Goal: Information Seeking & Learning: Learn about a topic

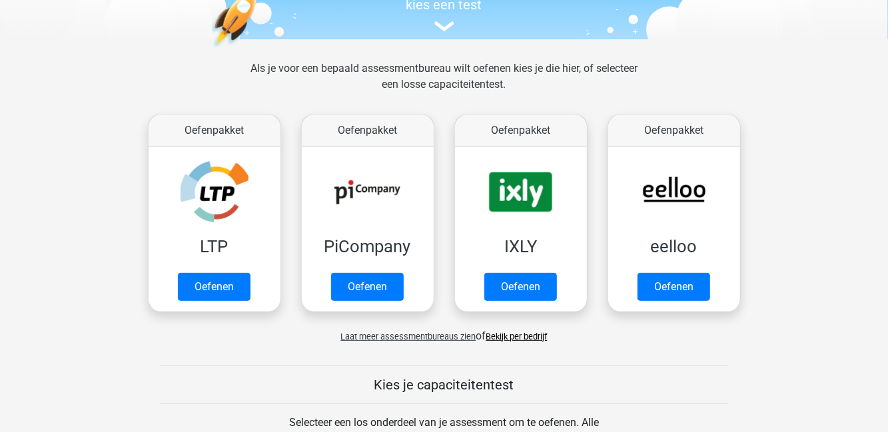
scroll to position [153, 0]
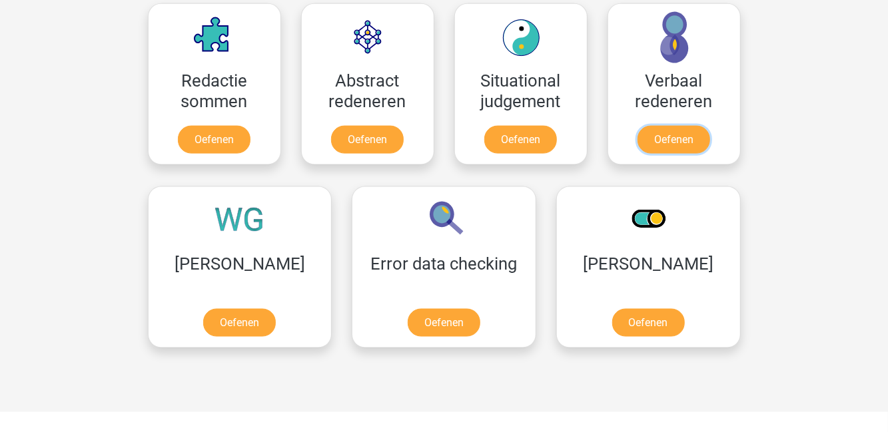
click at [681, 133] on link "Oefenen" at bounding box center [674, 140] width 73 height 28
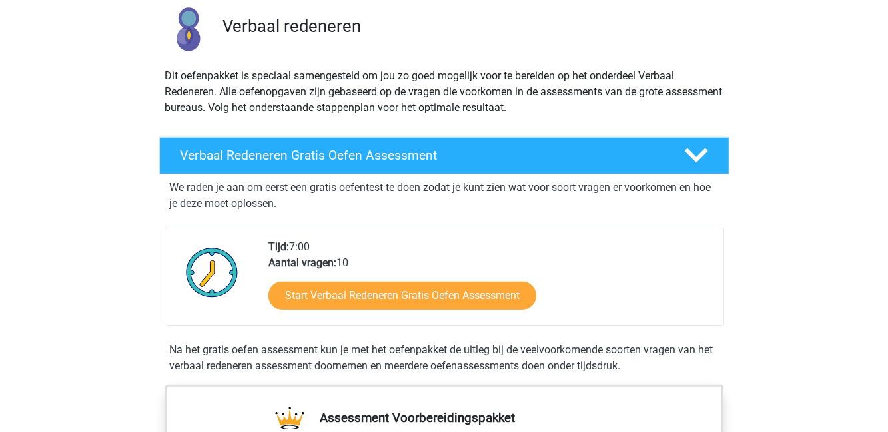
scroll to position [101, 0]
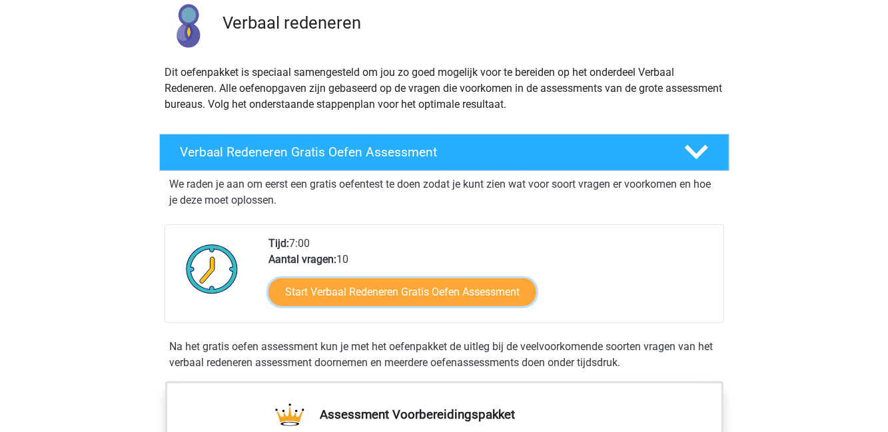
click at [501, 291] on link "Start Verbaal Redeneren Gratis Oefen Assessment" at bounding box center [403, 293] width 268 height 28
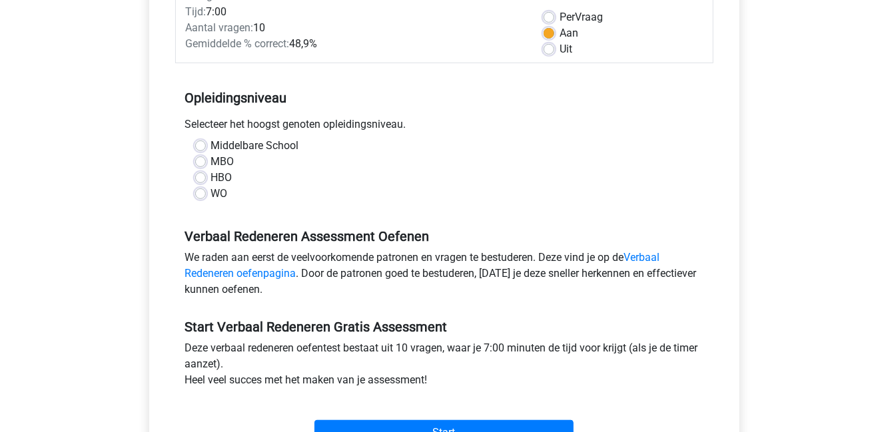
scroll to position [194, 0]
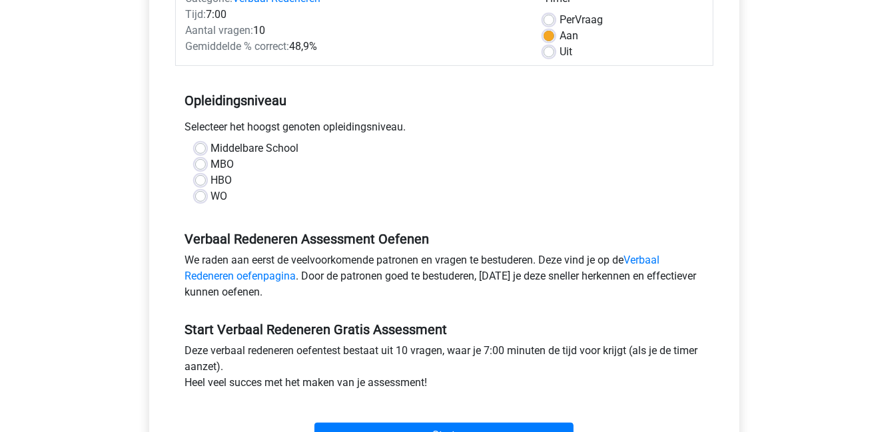
click at [215, 187] on label "HBO" at bounding box center [221, 181] width 21 height 16
click at [206, 186] on input "HBO" at bounding box center [200, 179] width 11 height 13
radio input "true"
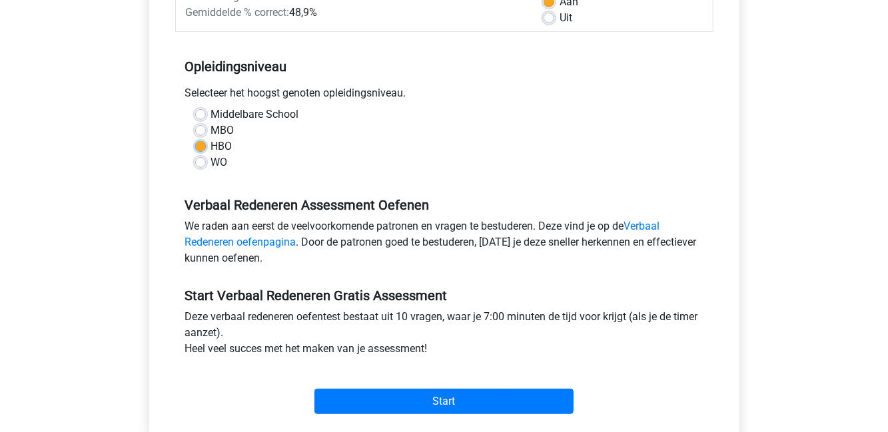
scroll to position [229, 0]
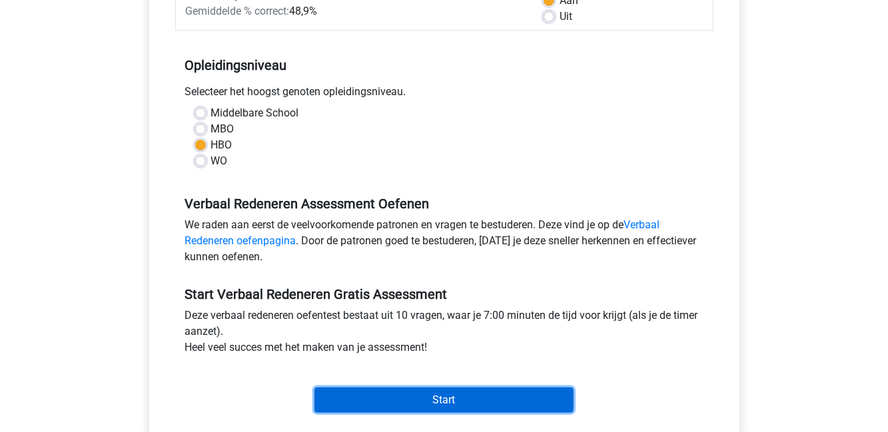
click at [518, 397] on input "Start" at bounding box center [443, 400] width 259 height 25
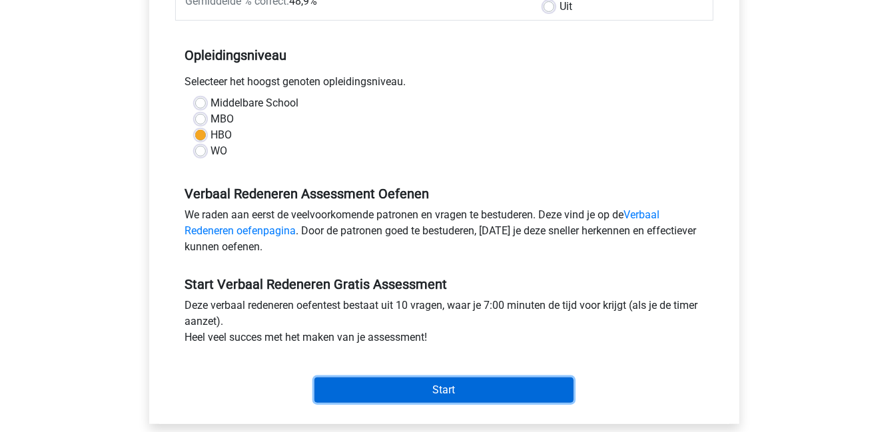
scroll to position [266, 0]
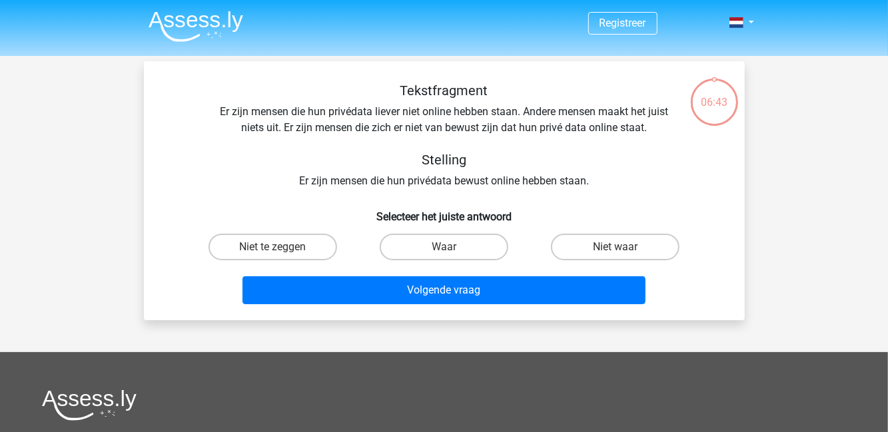
click at [598, 247] on label "Niet waar" at bounding box center [615, 247] width 129 height 27
click at [616, 247] on input "Niet waar" at bounding box center [620, 251] width 9 height 9
radio input "true"
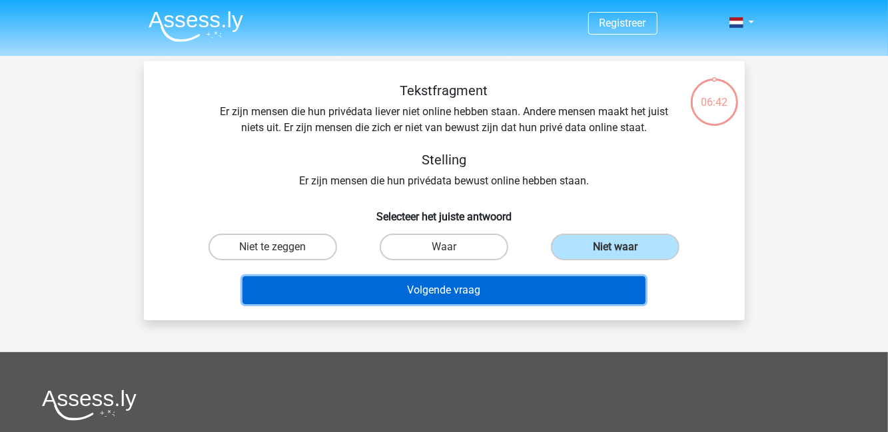
click at [564, 289] on button "Volgende vraag" at bounding box center [444, 291] width 403 height 28
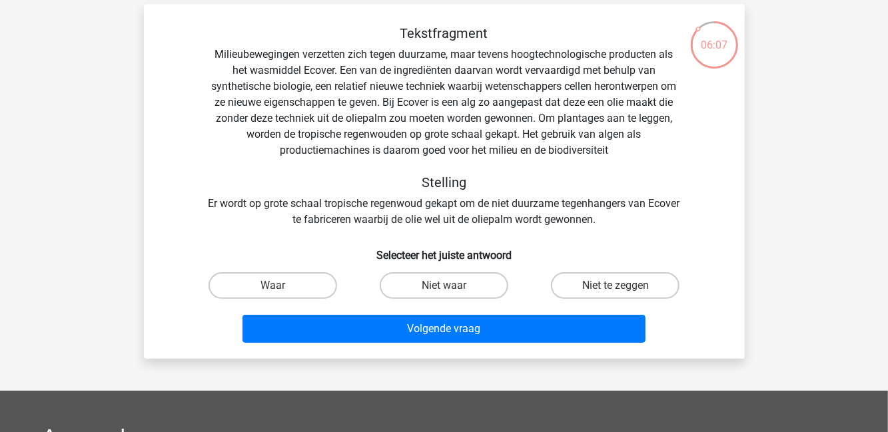
scroll to position [37, 0]
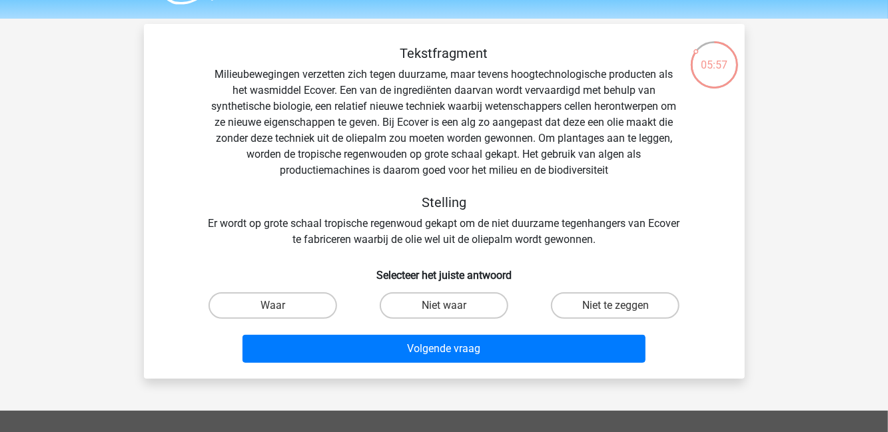
click at [653, 304] on label "Niet te zeggen" at bounding box center [615, 305] width 129 height 27
click at [624, 306] on input "Niet te zeggen" at bounding box center [620, 310] width 9 height 9
radio input "true"
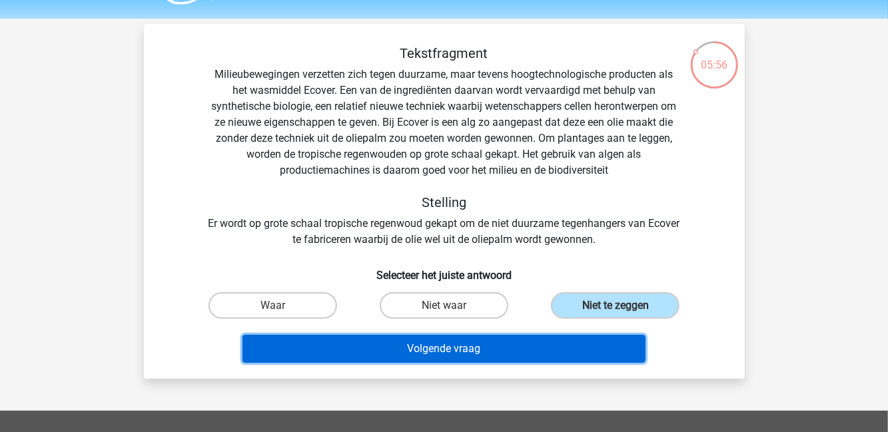
click at [616, 354] on button "Volgende vraag" at bounding box center [444, 349] width 403 height 28
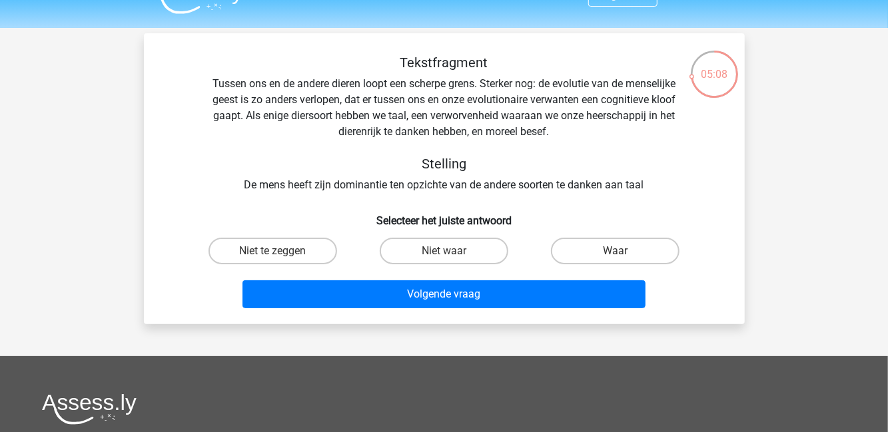
scroll to position [26, 0]
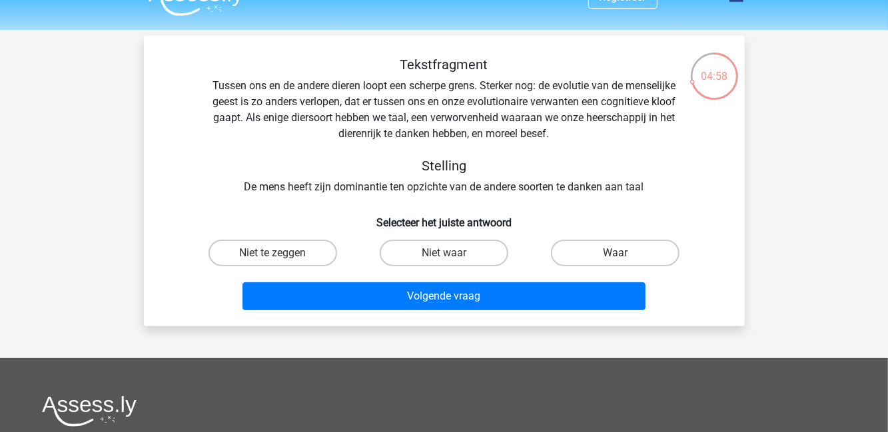
click at [614, 260] on label "Waar" at bounding box center [615, 253] width 129 height 27
click at [616, 260] on input "Waar" at bounding box center [620, 257] width 9 height 9
radio input "true"
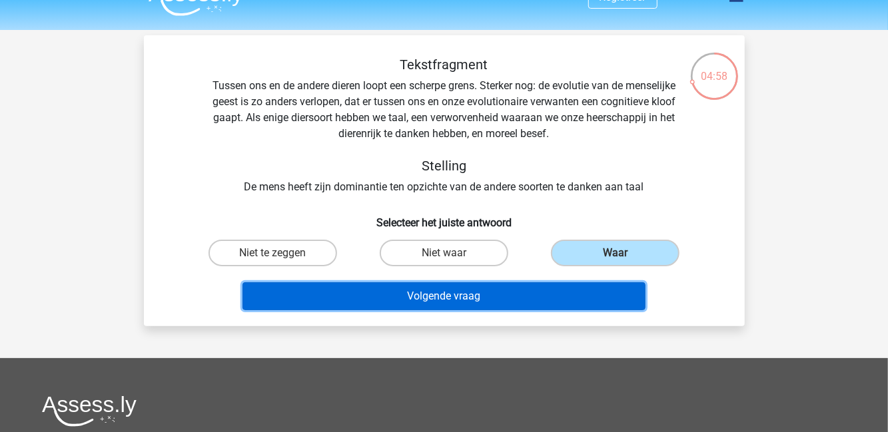
click at [571, 295] on button "Volgende vraag" at bounding box center [444, 297] width 403 height 28
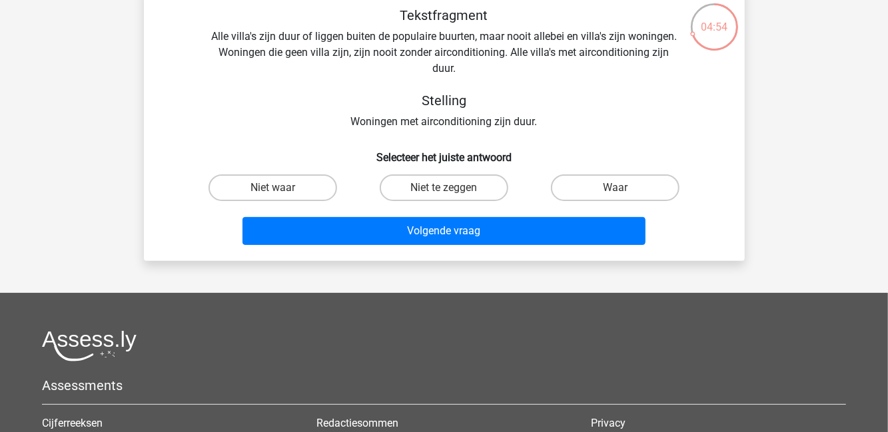
scroll to position [75, 0]
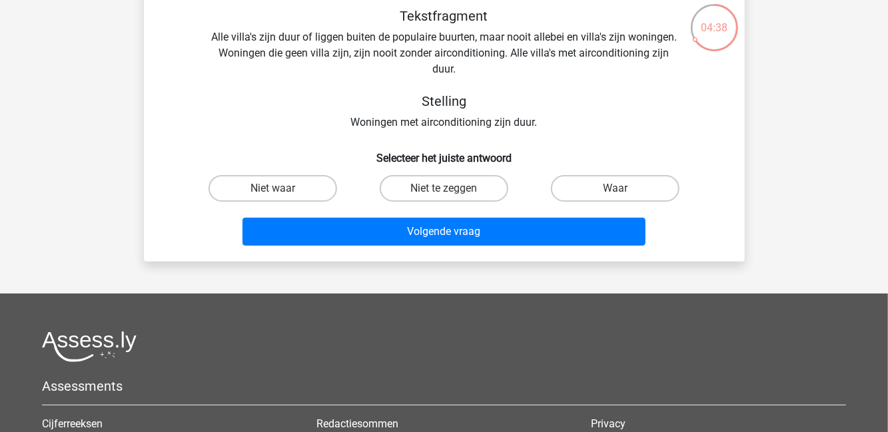
click at [610, 192] on label "Waar" at bounding box center [615, 188] width 129 height 27
click at [616, 192] on input "Waar" at bounding box center [620, 193] width 9 height 9
radio input "true"
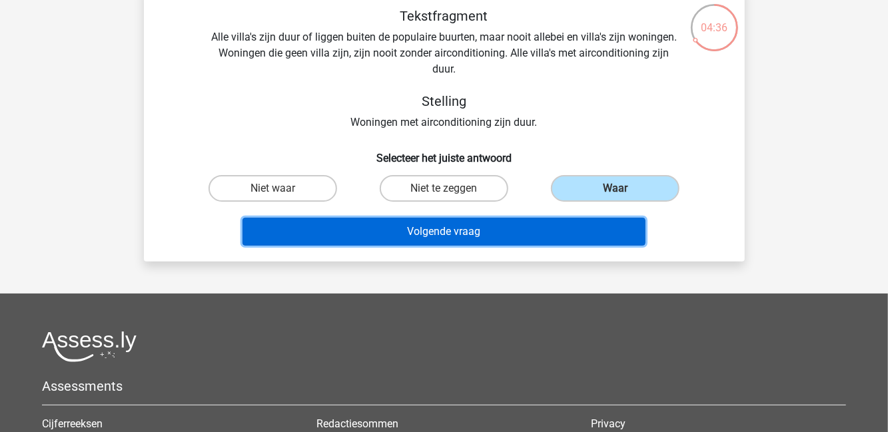
click at [576, 243] on button "Volgende vraag" at bounding box center [444, 232] width 403 height 28
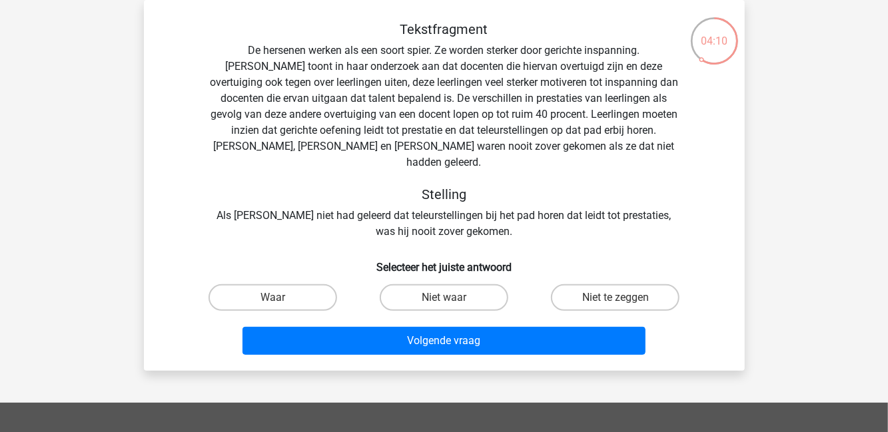
scroll to position [24, 0]
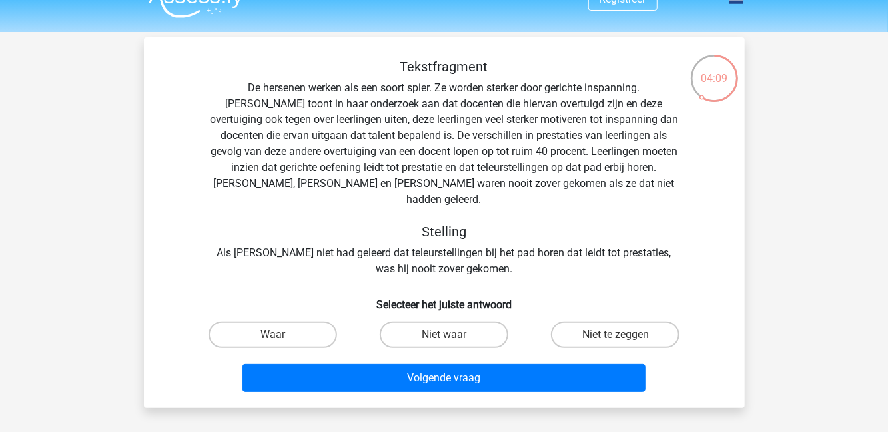
click at [774, 348] on div "Registreer Nederlands English" at bounding box center [444, 384] width 888 height 816
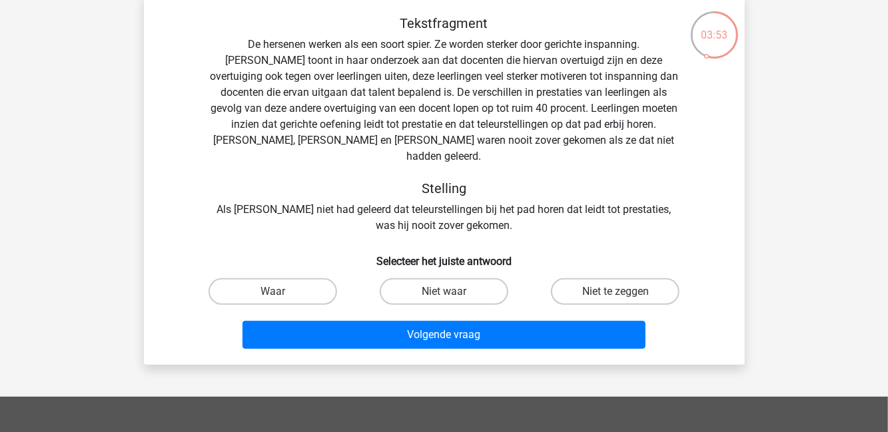
scroll to position [68, 0]
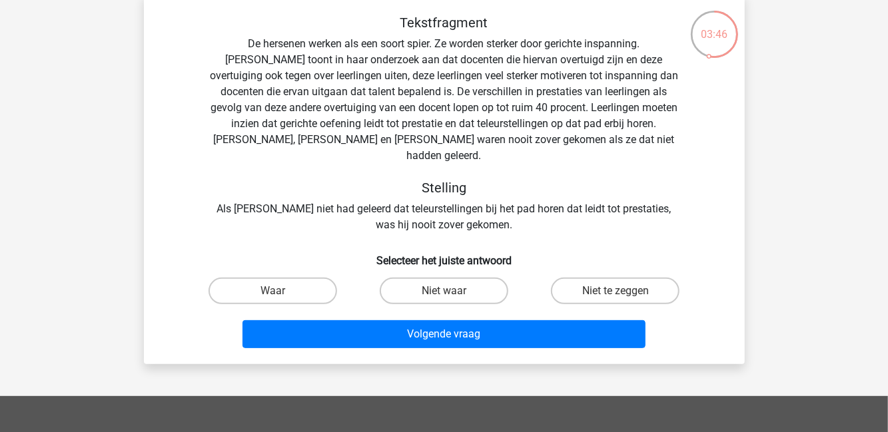
click at [289, 278] on label "Waar" at bounding box center [273, 291] width 129 height 27
click at [281, 291] on input "Waar" at bounding box center [277, 295] width 9 height 9
radio input "true"
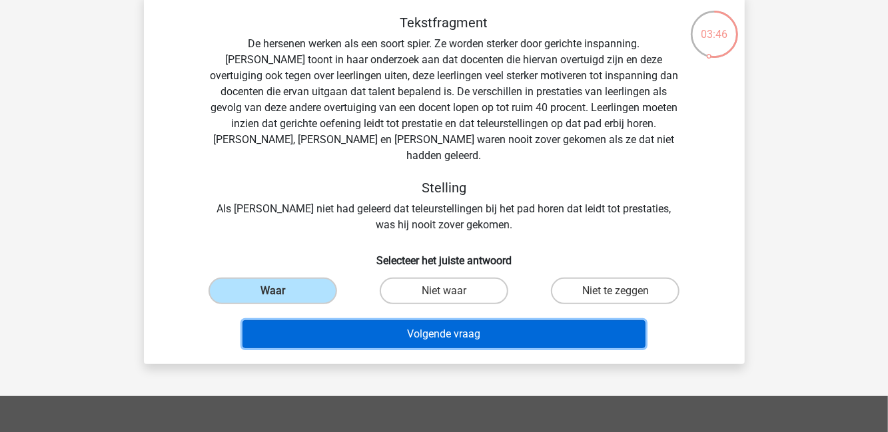
click at [513, 325] on button "Volgende vraag" at bounding box center [444, 334] width 403 height 28
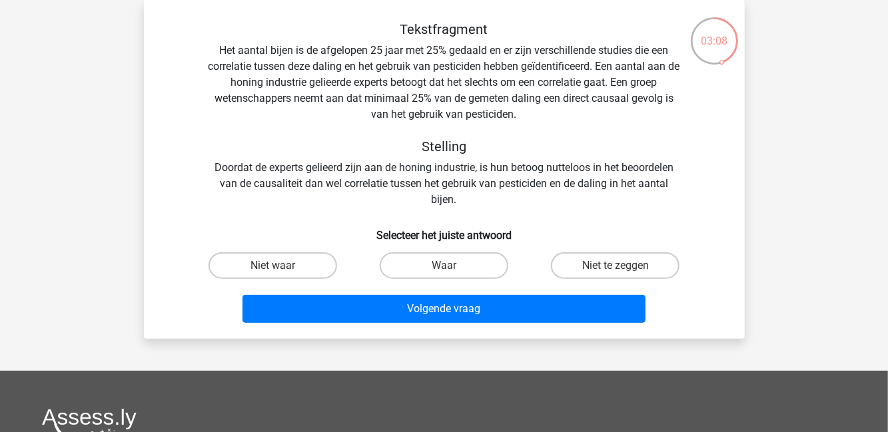
scroll to position [59, 0]
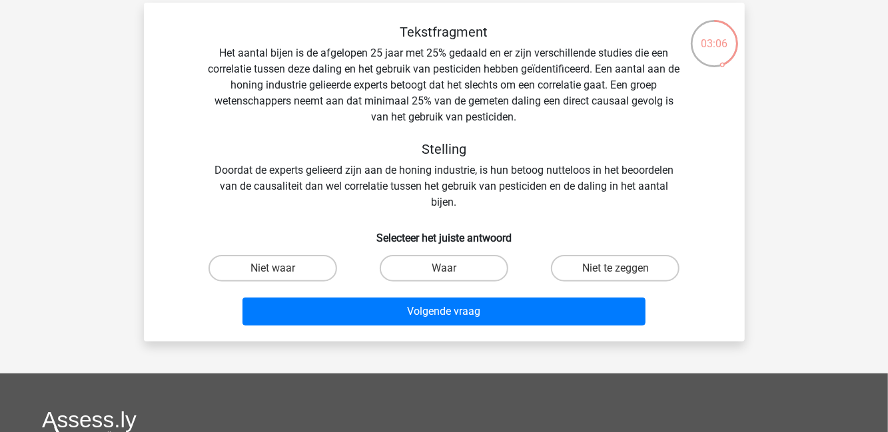
click at [281, 268] on label "Niet waar" at bounding box center [273, 268] width 129 height 27
click at [281, 269] on input "Niet waar" at bounding box center [277, 273] width 9 height 9
radio input "true"
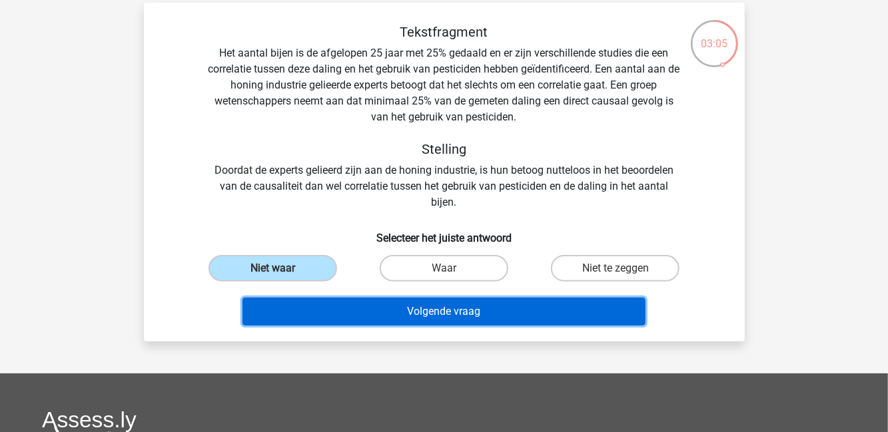
click at [517, 311] on button "Volgende vraag" at bounding box center [444, 312] width 403 height 28
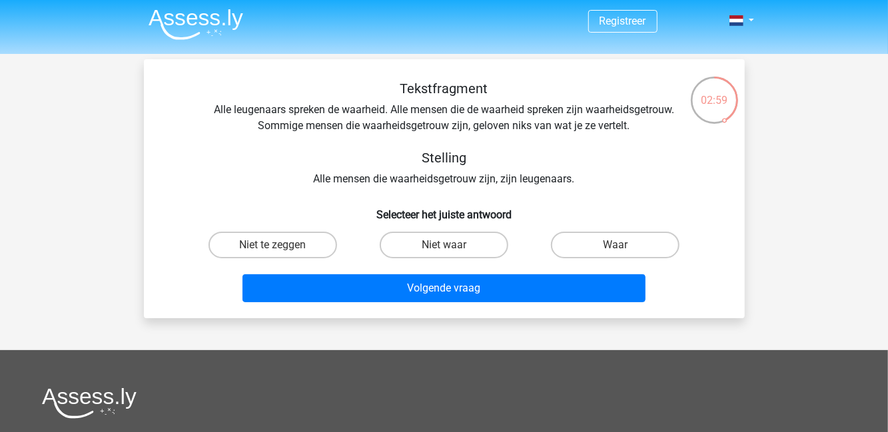
scroll to position [3, 0]
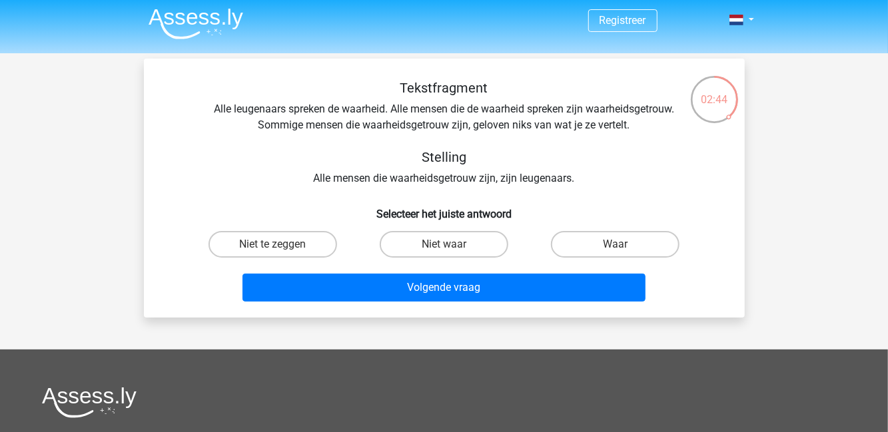
click at [478, 251] on label "Niet waar" at bounding box center [444, 244] width 129 height 27
click at [452, 251] on input "Niet waar" at bounding box center [448, 249] width 9 height 9
radio input "true"
click at [532, 297] on button "Volgende vraag" at bounding box center [444, 288] width 403 height 28
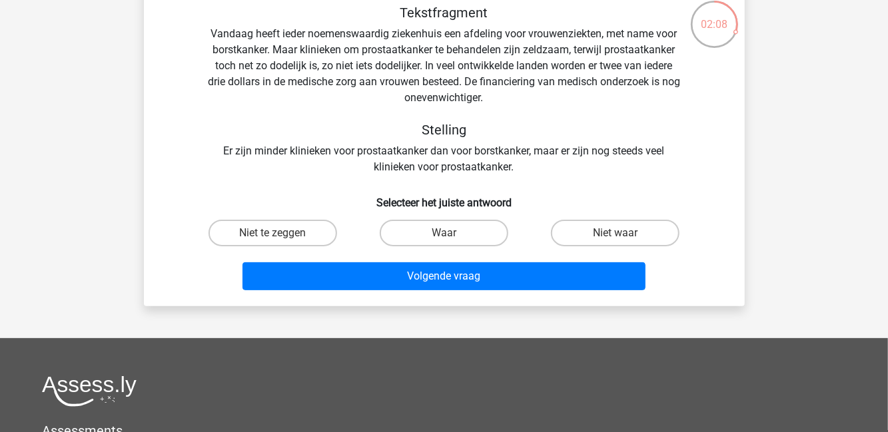
scroll to position [41, 0]
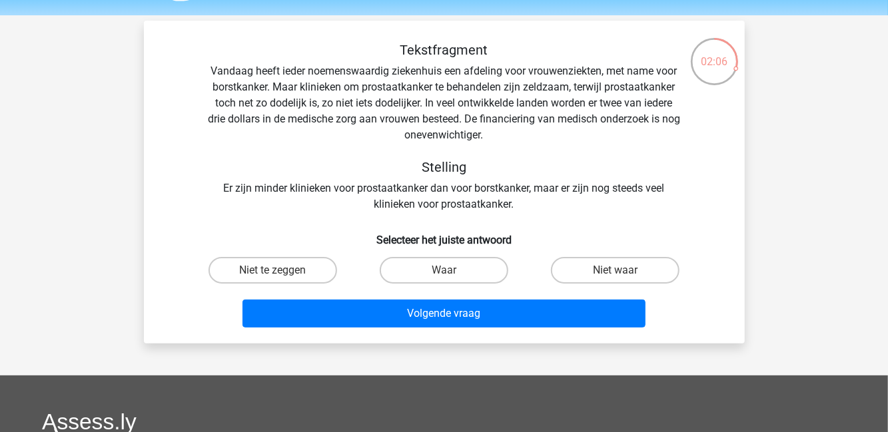
click at [291, 284] on label "Niet te zeggen" at bounding box center [273, 270] width 129 height 27
click at [281, 279] on input "Niet te zeggen" at bounding box center [277, 275] width 9 height 9
radio input "true"
click at [442, 308] on button "Volgende vraag" at bounding box center [444, 314] width 403 height 28
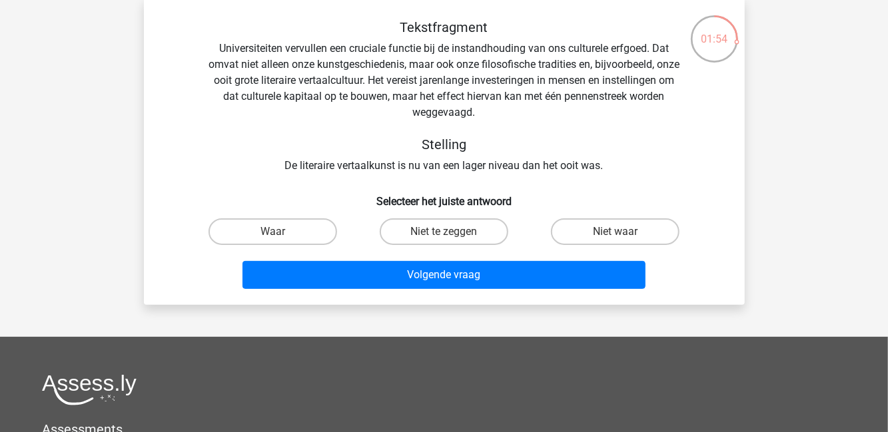
scroll to position [63, 0]
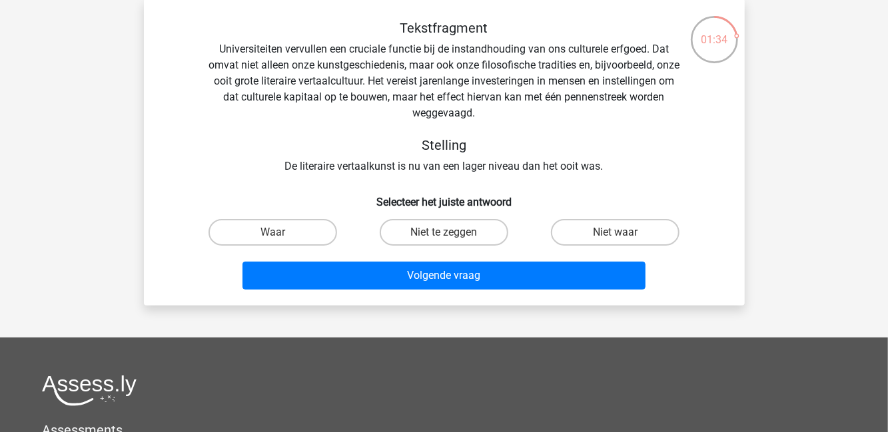
click at [588, 236] on label "Niet waar" at bounding box center [615, 232] width 129 height 27
click at [616, 236] on input "Niet waar" at bounding box center [620, 237] width 9 height 9
radio input "true"
click at [460, 241] on label "Niet te zeggen" at bounding box center [444, 232] width 129 height 27
click at [452, 241] on input "Niet te zeggen" at bounding box center [448, 237] width 9 height 9
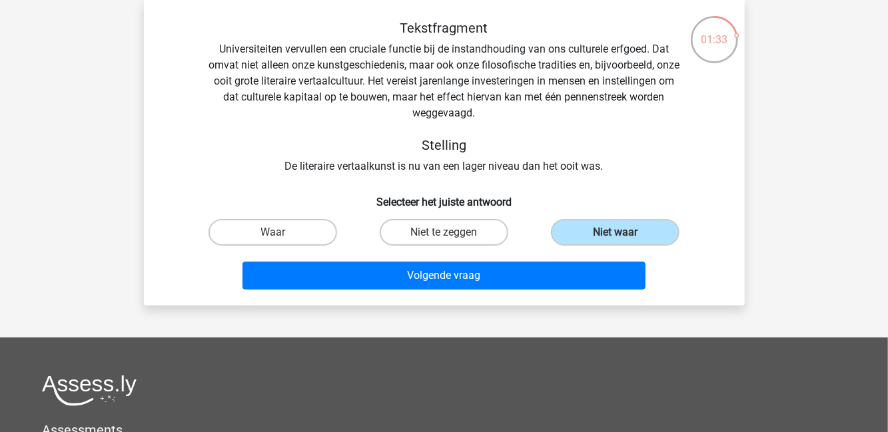
radio input "true"
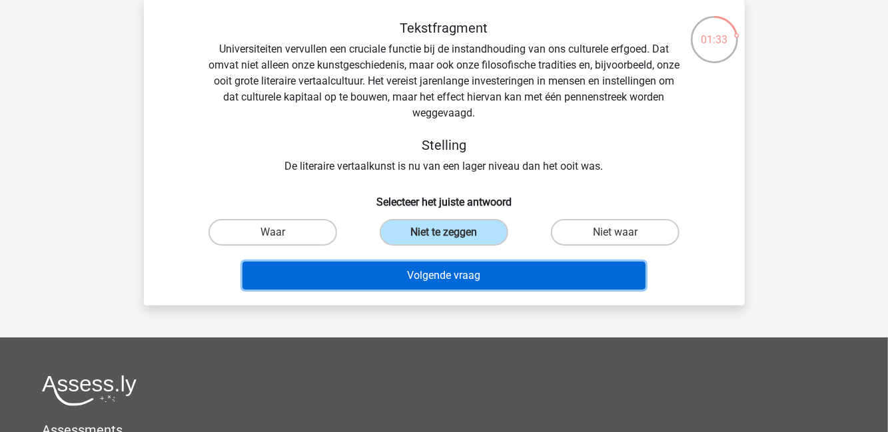
click at [473, 277] on button "Volgende vraag" at bounding box center [444, 276] width 403 height 28
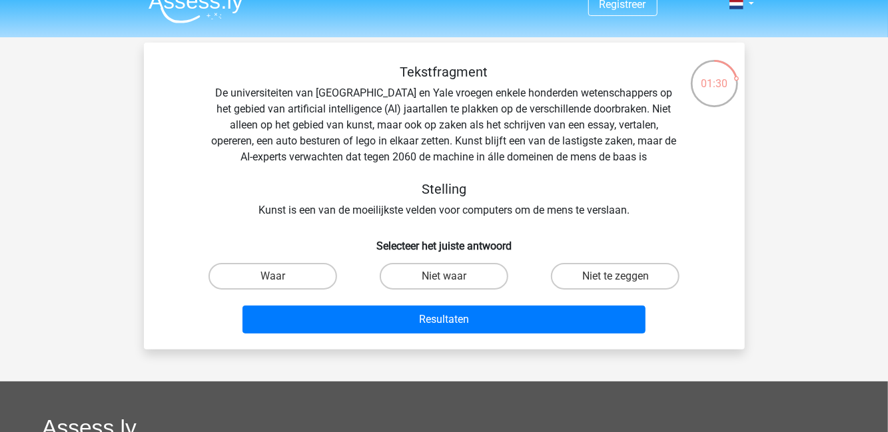
scroll to position [25, 0]
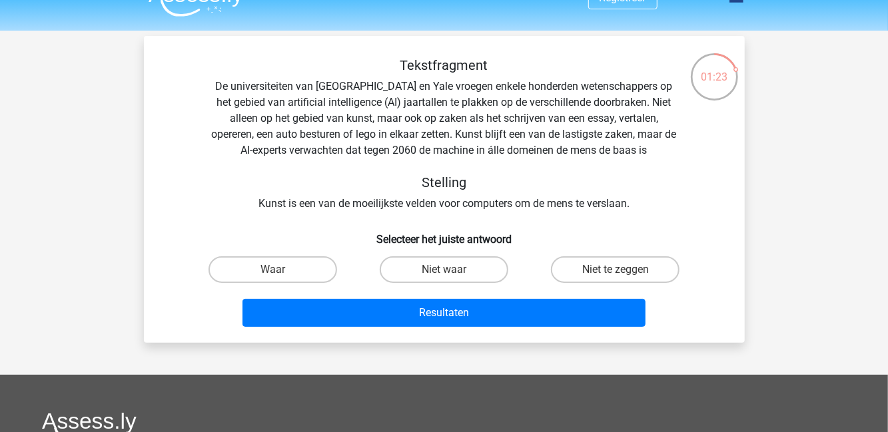
click at [293, 275] on label "Waar" at bounding box center [273, 270] width 129 height 27
click at [281, 275] on input "Waar" at bounding box center [277, 274] width 9 height 9
radio input "true"
click at [533, 310] on button "Resultaten" at bounding box center [444, 313] width 403 height 28
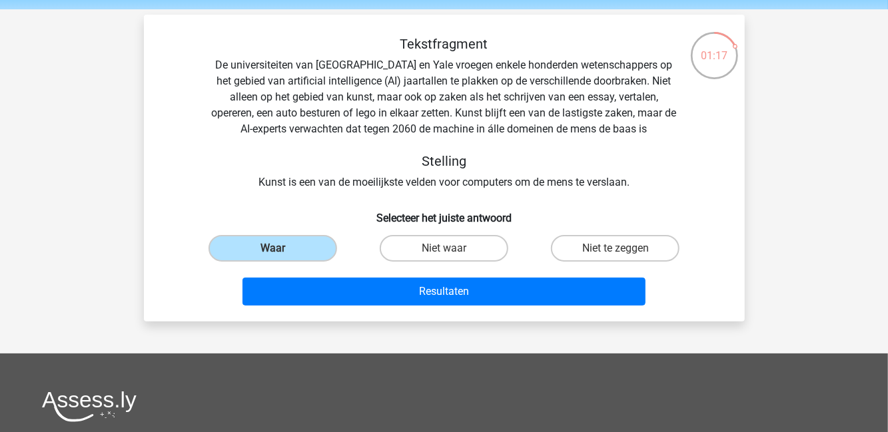
scroll to position [89, 0]
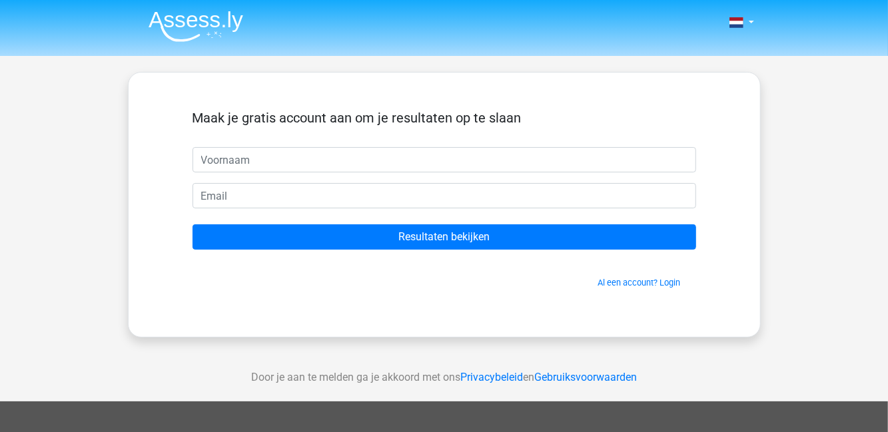
click at [569, 156] on input "text" at bounding box center [445, 159] width 504 height 25
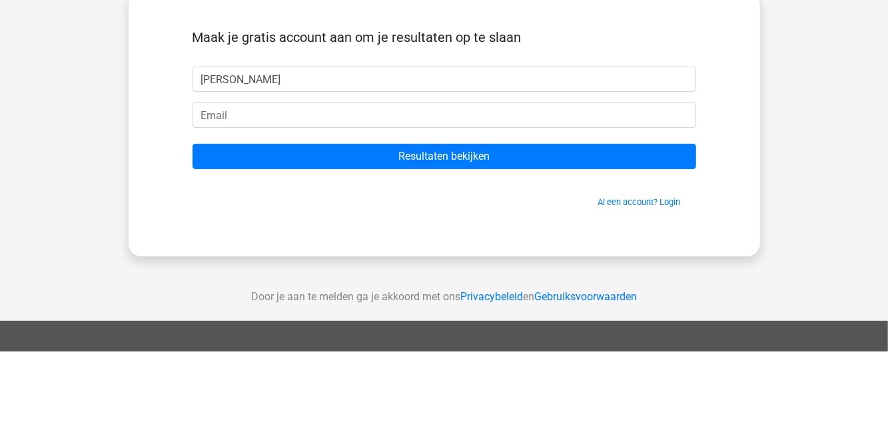
type input "[PERSON_NAME]"
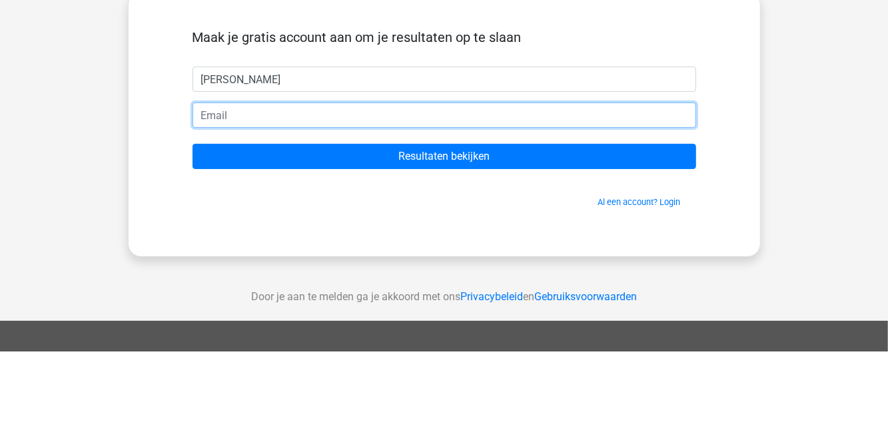
click at [352, 198] on input "email" at bounding box center [445, 195] width 504 height 25
type input "[EMAIL_ADDRESS][DOMAIN_NAME]"
click at [193, 225] on input "Resultaten bekijken" at bounding box center [445, 237] width 504 height 25
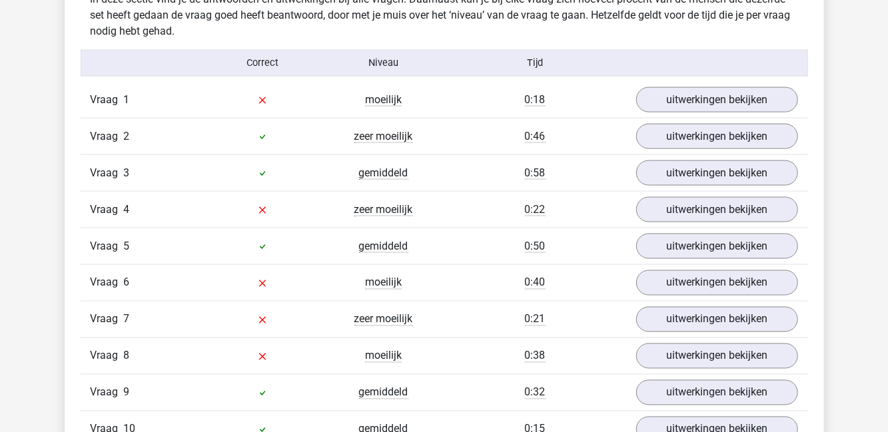
scroll to position [1066, 0]
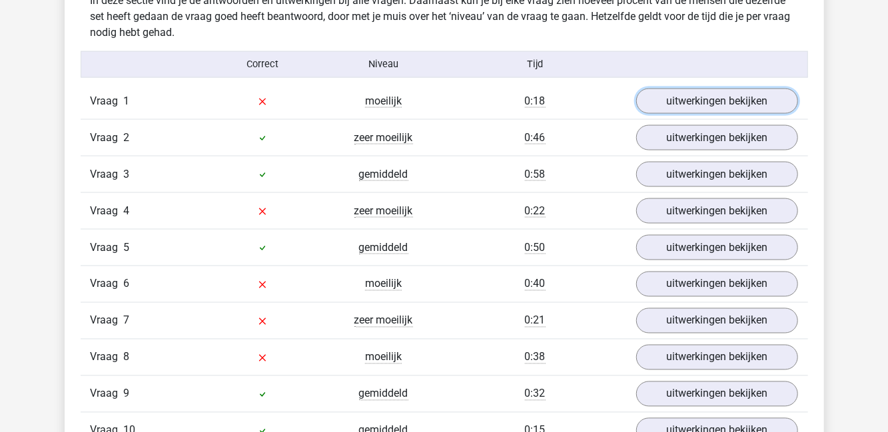
click at [765, 100] on link "uitwerkingen bekijken" at bounding box center [717, 101] width 162 height 25
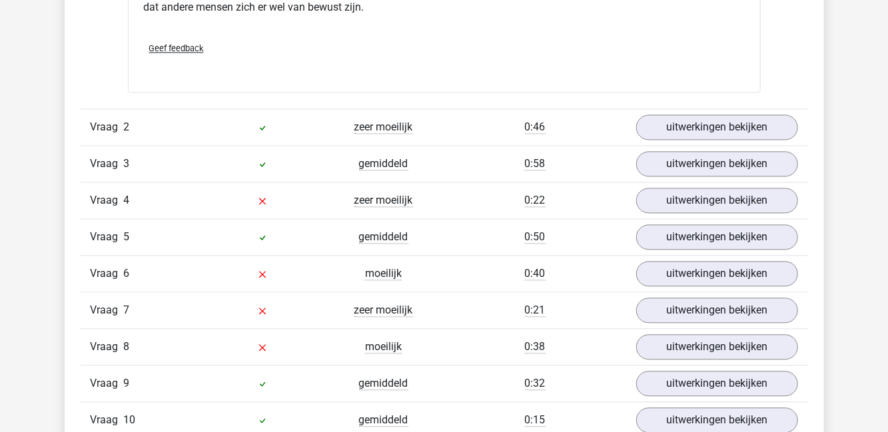
scroll to position [1434, 0]
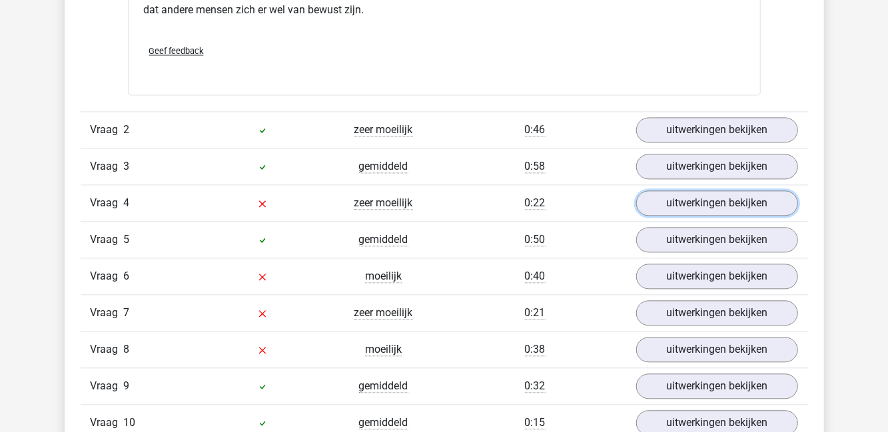
click at [718, 204] on link "uitwerkingen bekijken" at bounding box center [717, 203] width 162 height 25
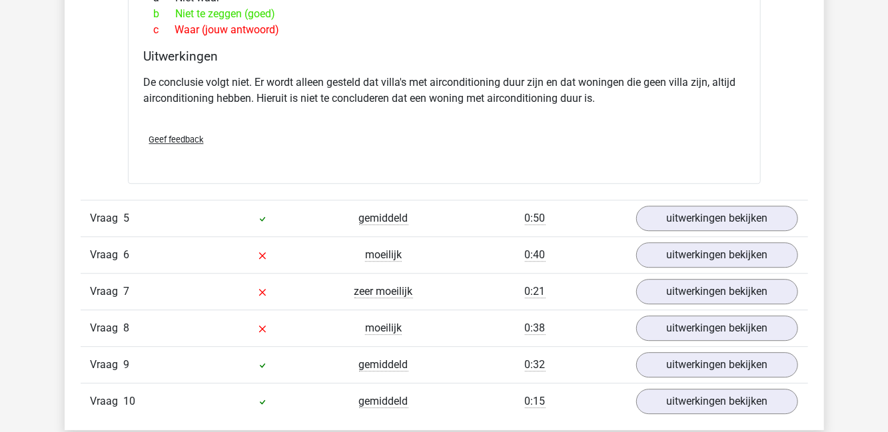
scroll to position [1825, 0]
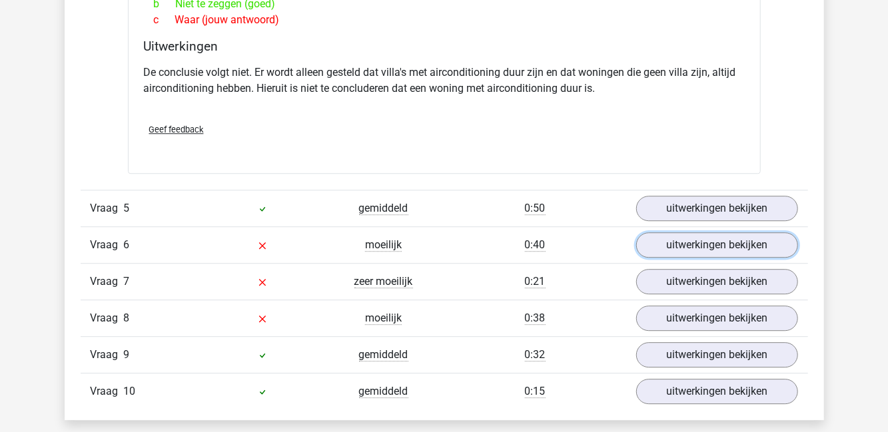
click at [664, 243] on link "uitwerkingen bekijken" at bounding box center [717, 245] width 162 height 25
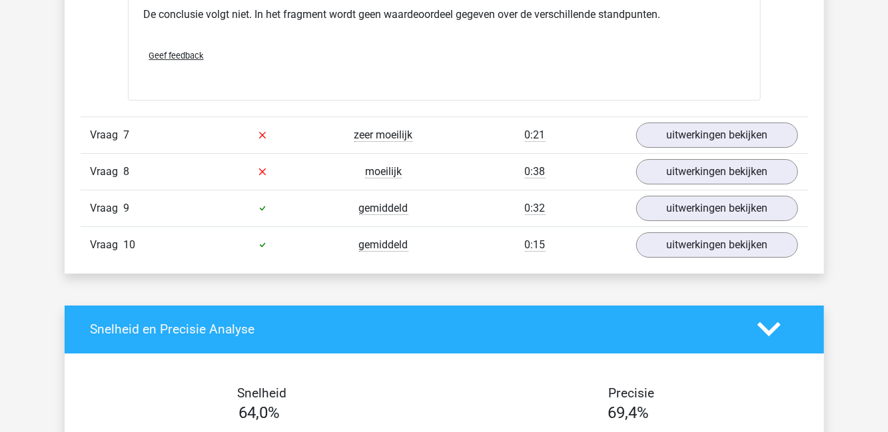
scroll to position [2383, 0]
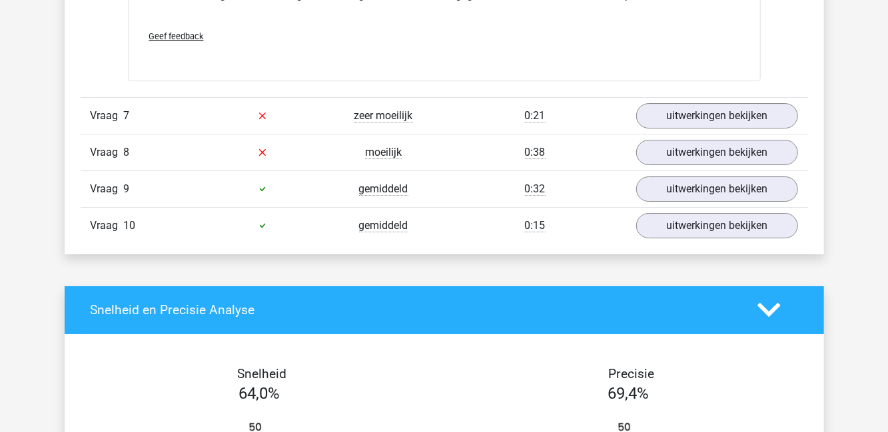
click at [195, 98] on div "Vraag 7 zeer moeilijk 0:21 uitwerkingen bekijken" at bounding box center [445, 115] width 728 height 37
click at [702, 113] on link "uitwerkingen bekijken" at bounding box center [717, 115] width 162 height 25
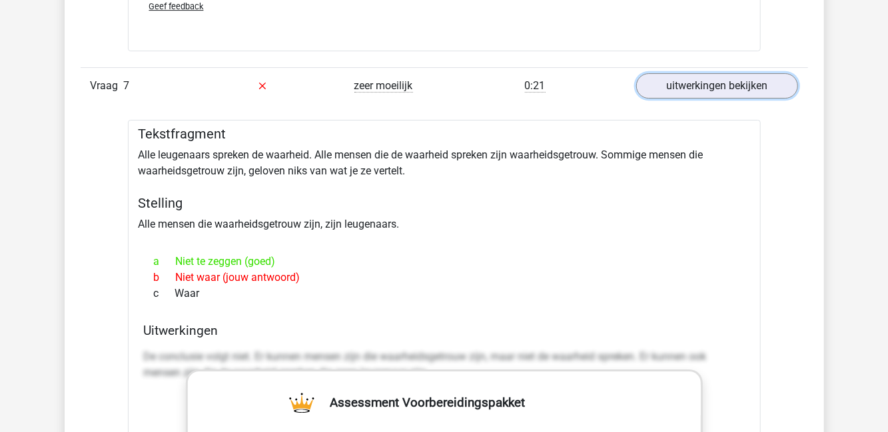
scroll to position [2405, 0]
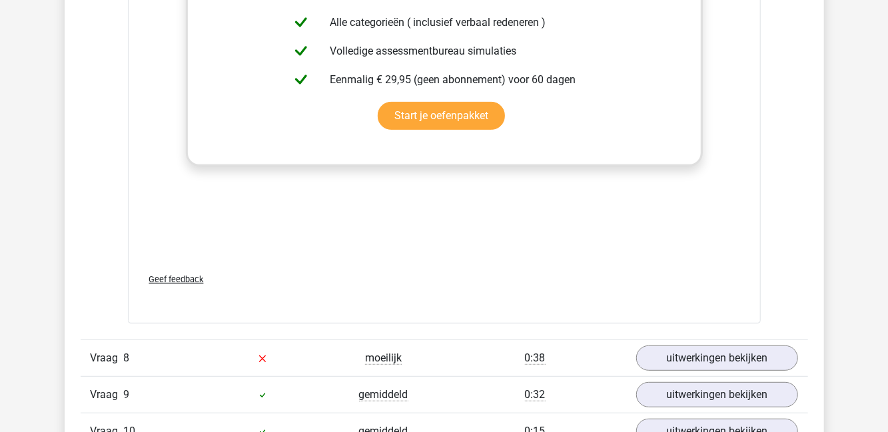
scroll to position [2894, 0]
click at [713, 350] on link "uitwerkingen bekijken" at bounding box center [717, 358] width 162 height 25
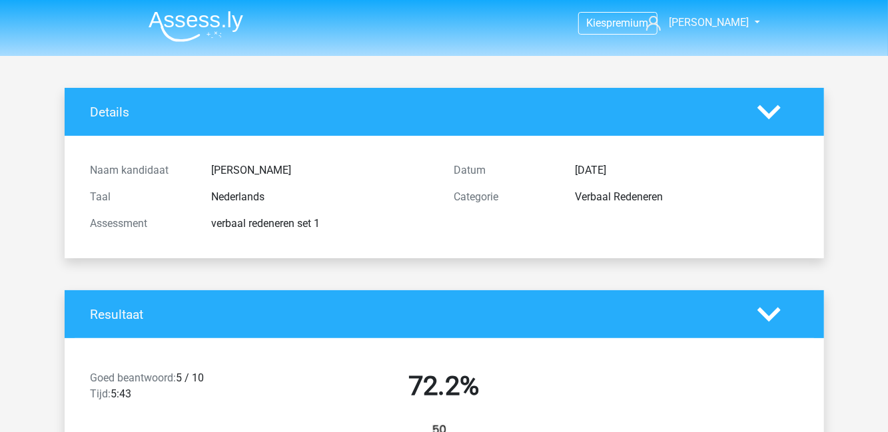
scroll to position [1, 0]
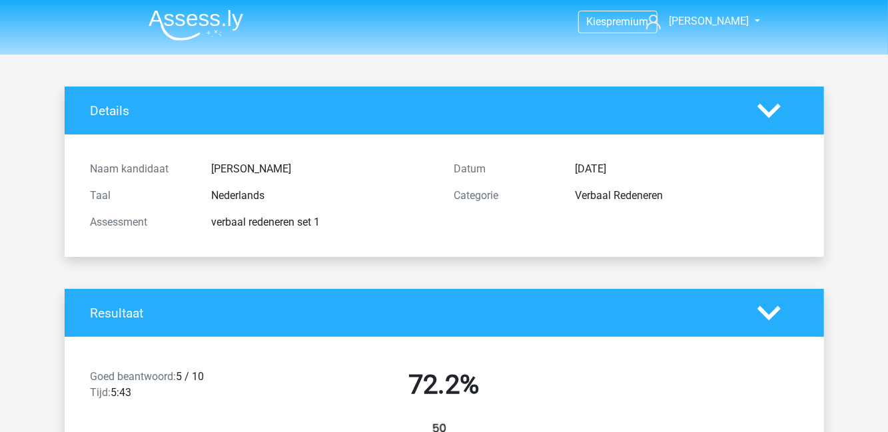
click at [126, 108] on h4 "Details" at bounding box center [414, 110] width 647 height 15
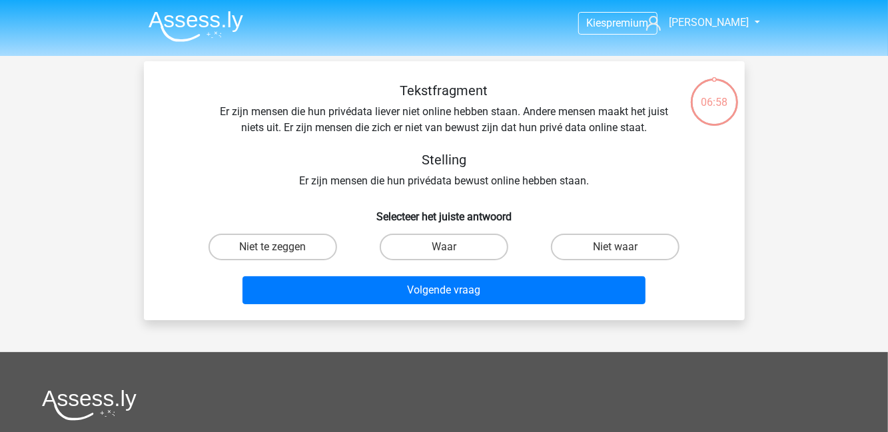
click at [192, 23] on img at bounding box center [196, 26] width 95 height 31
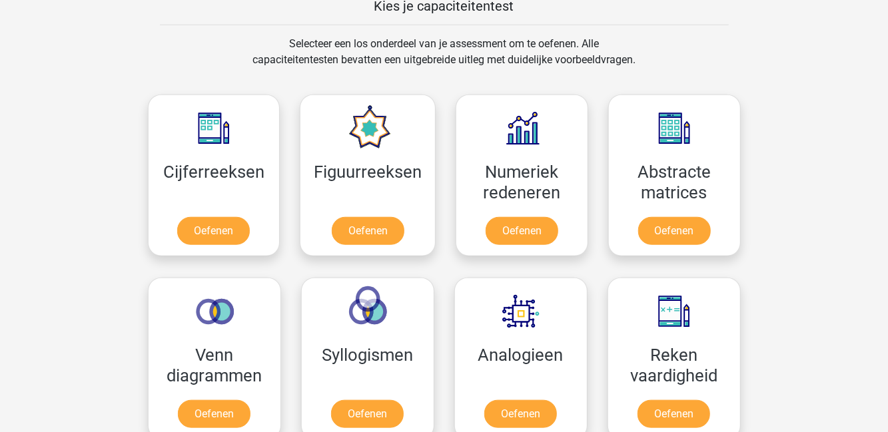
scroll to position [538, 0]
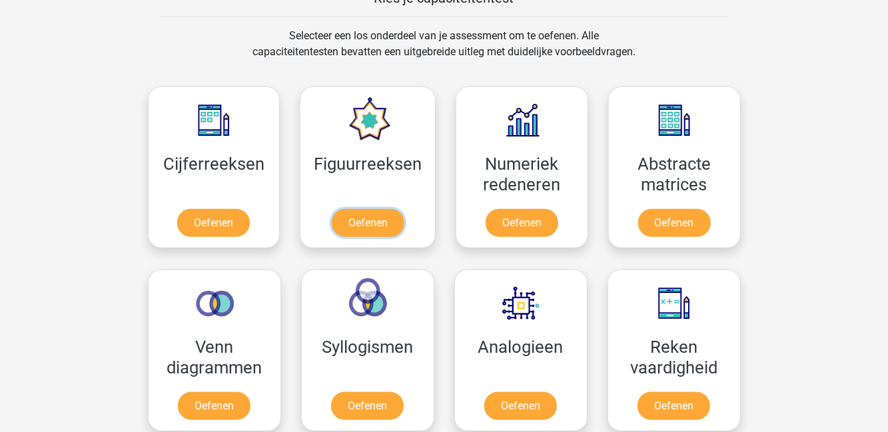
click at [371, 220] on link "Oefenen" at bounding box center [368, 223] width 73 height 28
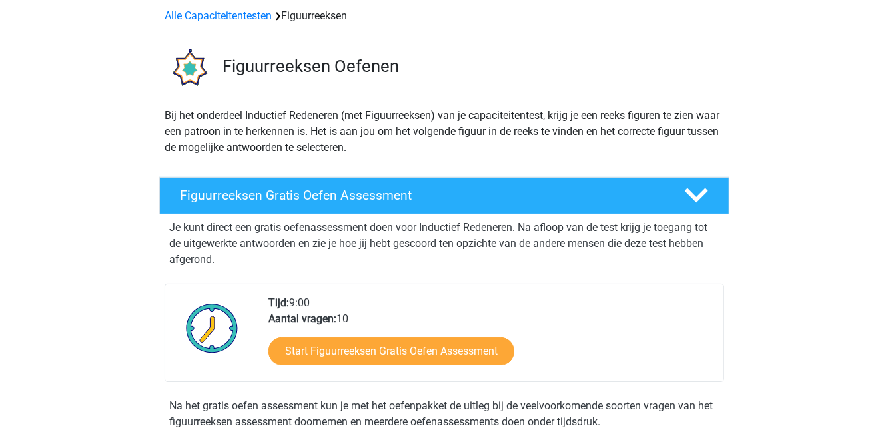
scroll to position [70, 0]
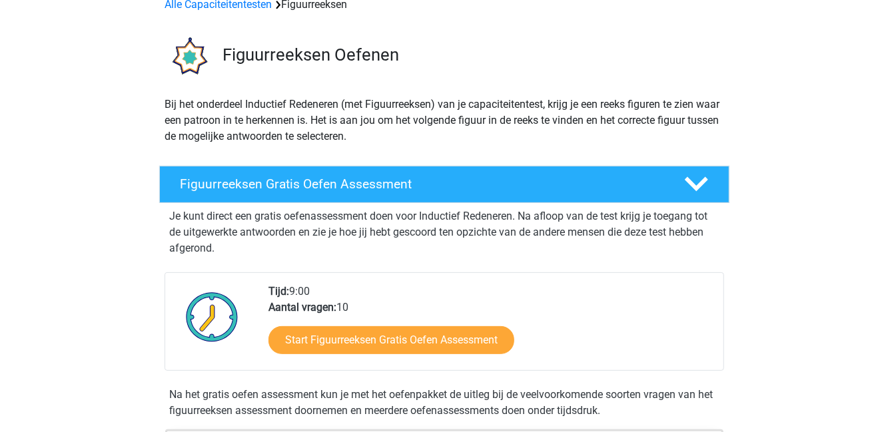
click at [249, 199] on div "Figuurreeksen Gratis Oefen Assessment" at bounding box center [444, 184] width 570 height 37
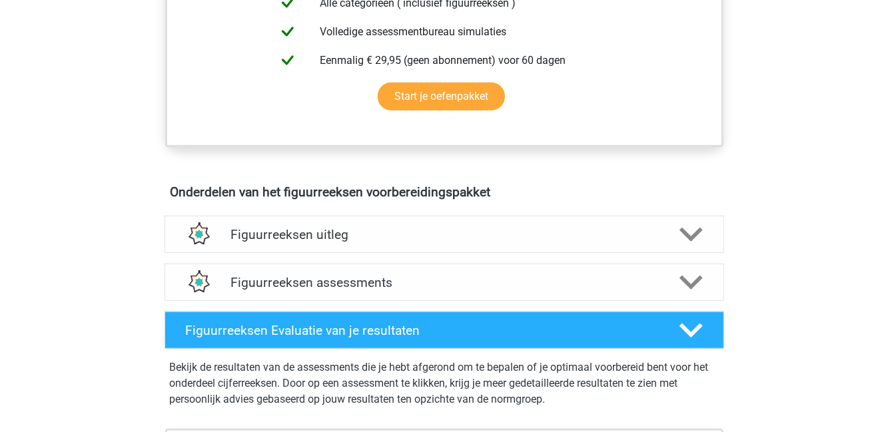
scroll to position [421, 0]
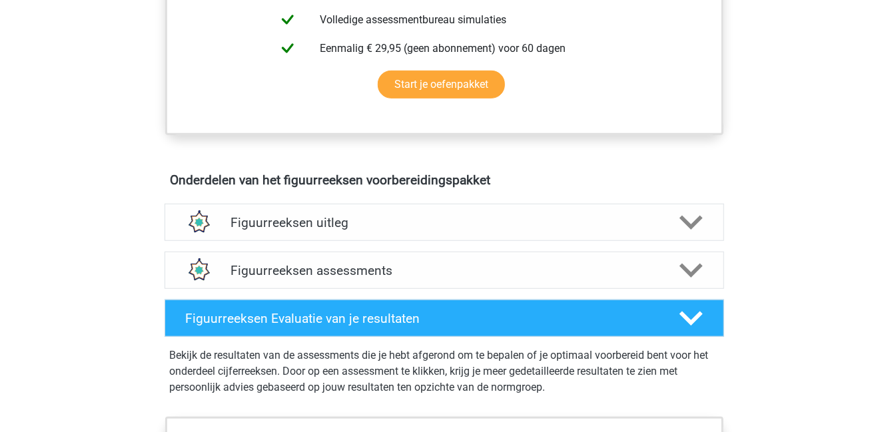
click at [278, 271] on h4 "Figuurreeksen assessments" at bounding box center [445, 270] width 428 height 15
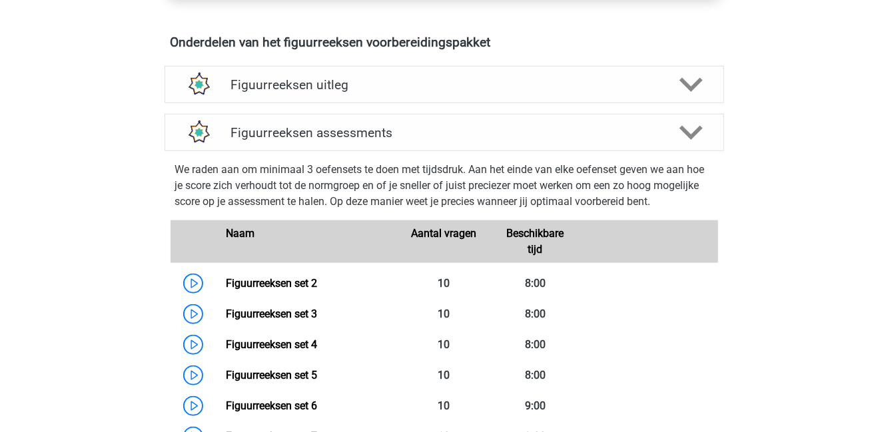
scroll to position [584, 0]
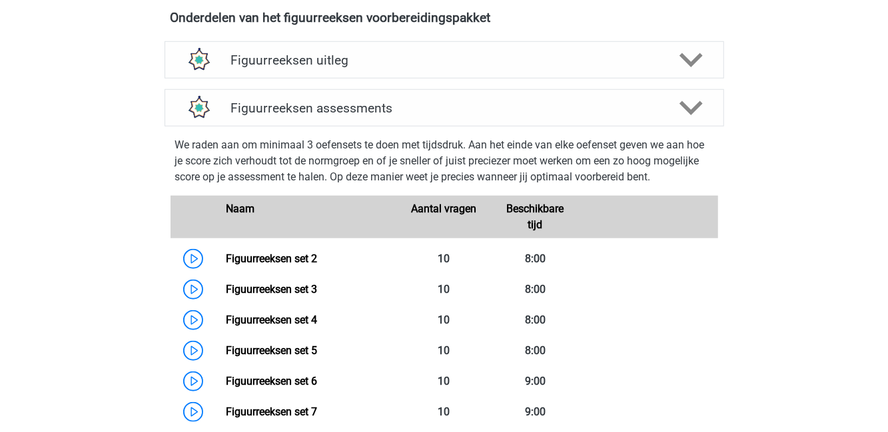
click at [226, 260] on link "Figuurreeksen set 2" at bounding box center [271, 259] width 91 height 13
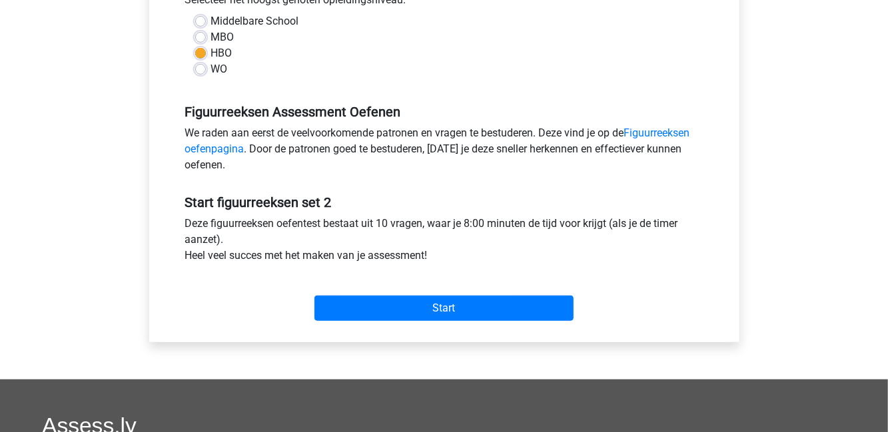
scroll to position [324, 0]
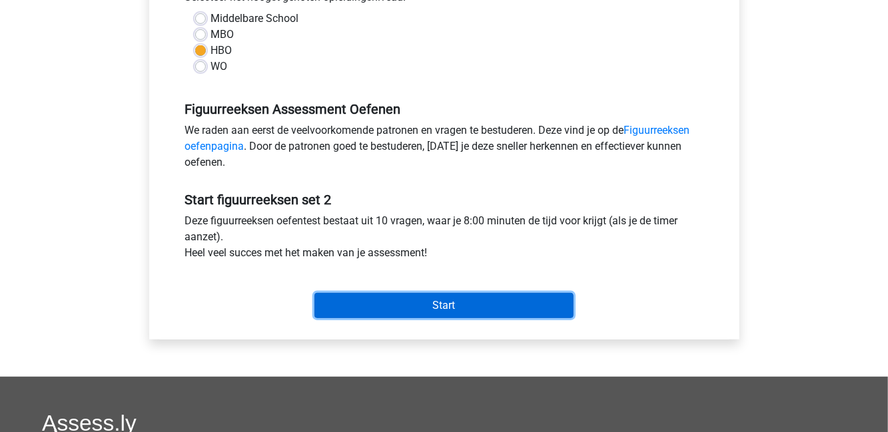
click at [365, 303] on input "Start" at bounding box center [443, 305] width 259 height 25
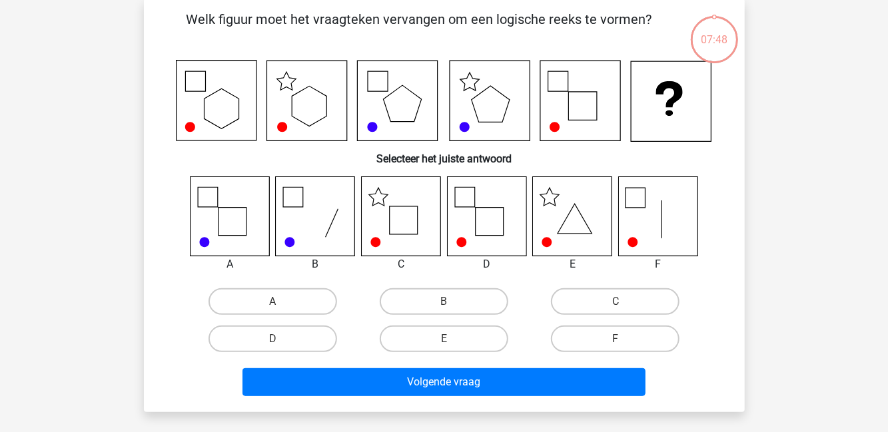
scroll to position [64, 0]
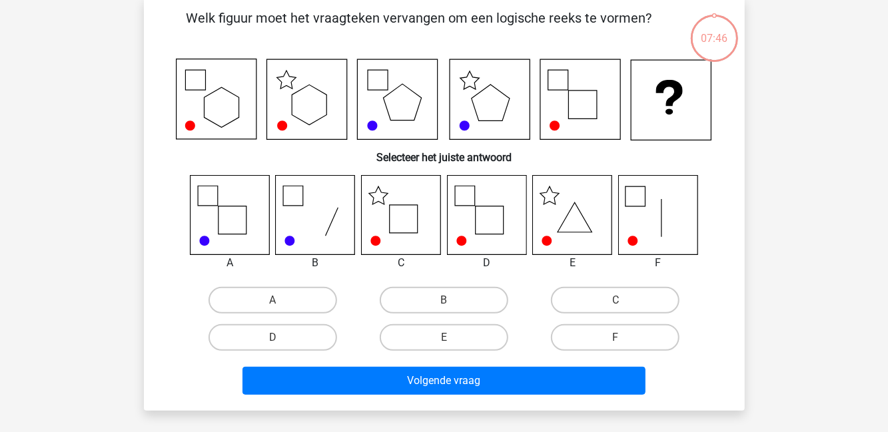
click at [305, 297] on label "A" at bounding box center [273, 300] width 129 height 27
click at [281, 300] on input "A" at bounding box center [277, 304] width 9 height 9
radio input "true"
click at [490, 240] on icon at bounding box center [486, 214] width 79 height 79
click at [318, 340] on label "D" at bounding box center [273, 337] width 129 height 27
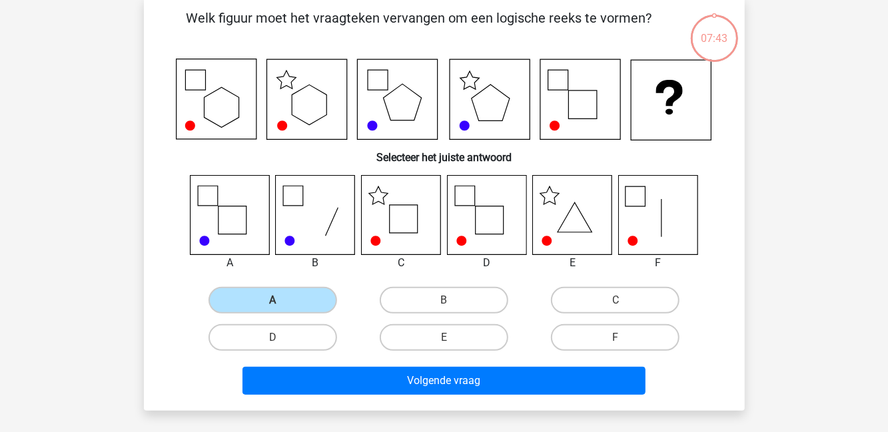
click at [281, 340] on input "D" at bounding box center [277, 342] width 9 height 9
radio input "true"
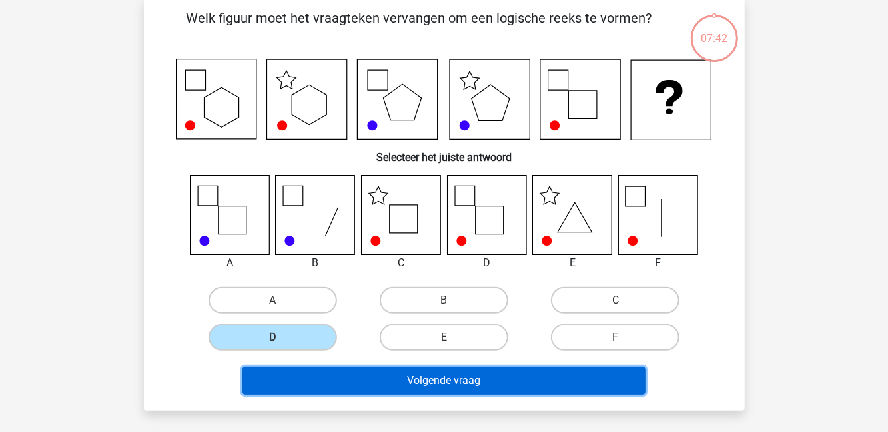
click at [576, 381] on button "Volgende vraag" at bounding box center [444, 381] width 403 height 28
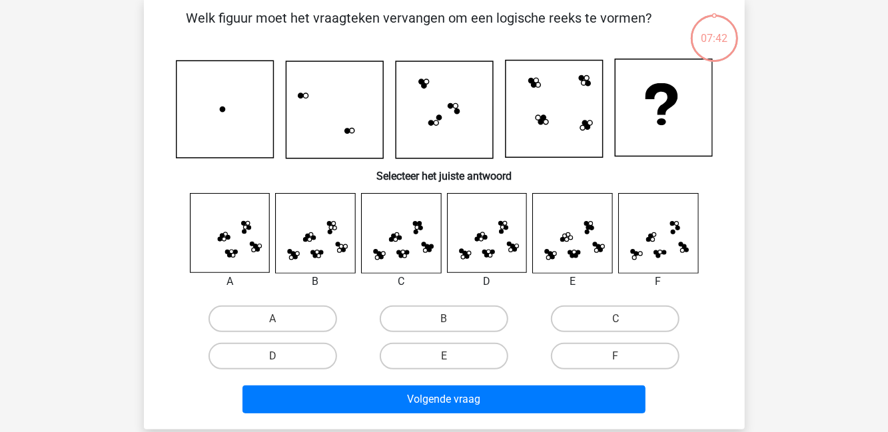
scroll to position [61, 0]
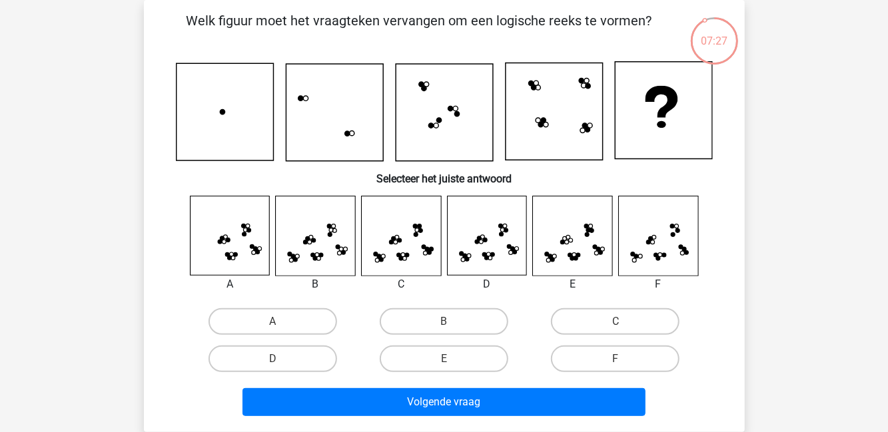
click at [600, 322] on label "C" at bounding box center [615, 321] width 129 height 27
click at [616, 322] on input "C" at bounding box center [620, 326] width 9 height 9
radio input "true"
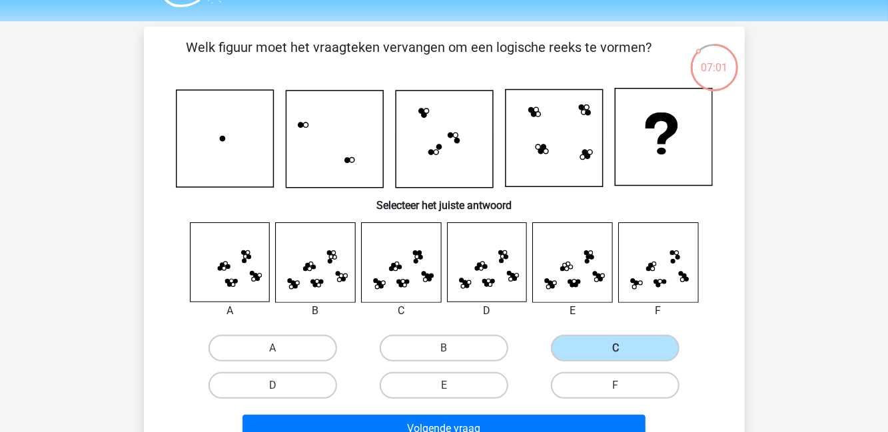
scroll to position [24, 0]
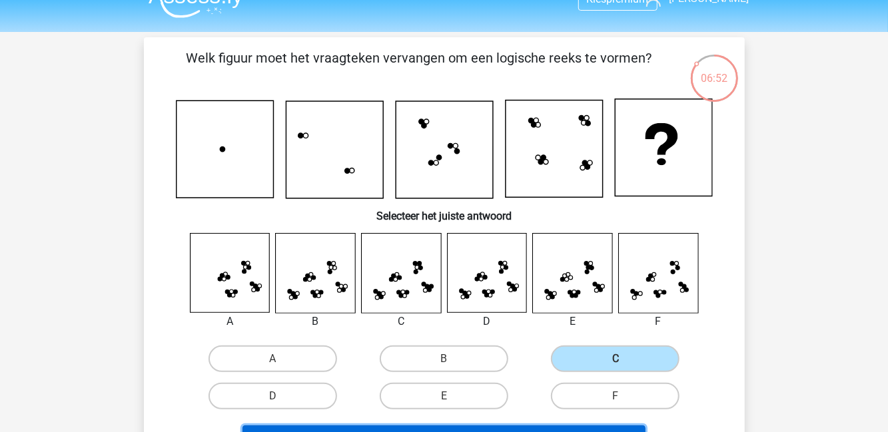
click at [487, 432] on button "Volgende vraag" at bounding box center [444, 440] width 403 height 28
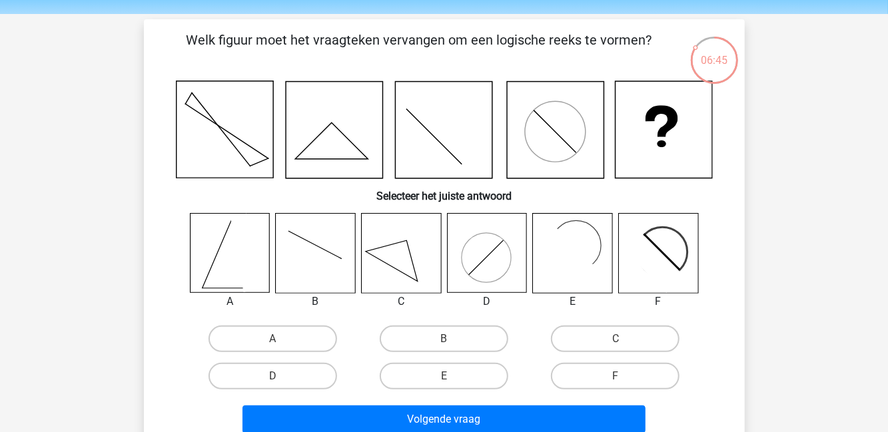
scroll to position [28, 0]
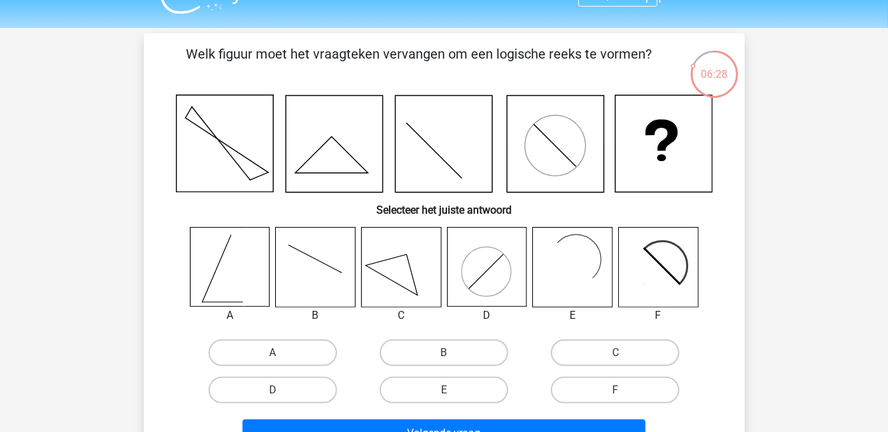
click at [302, 350] on label "A" at bounding box center [273, 353] width 129 height 27
click at [281, 353] on input "A" at bounding box center [277, 357] width 9 height 9
radio input "true"
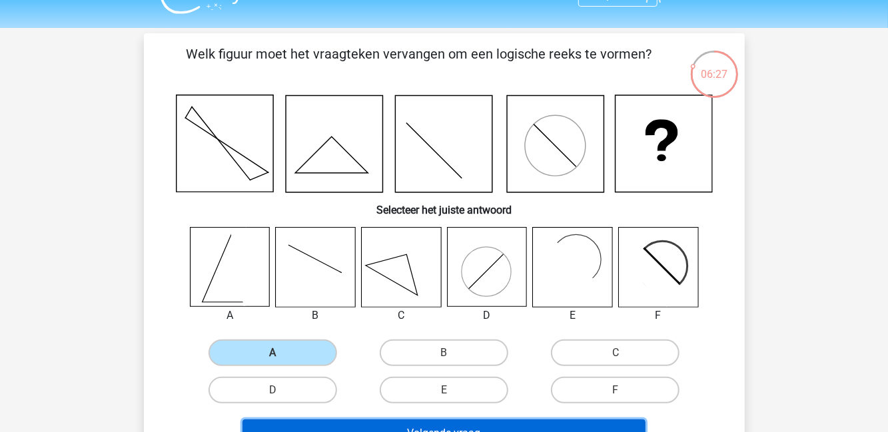
click at [542, 431] on button "Volgende vraag" at bounding box center [444, 434] width 403 height 28
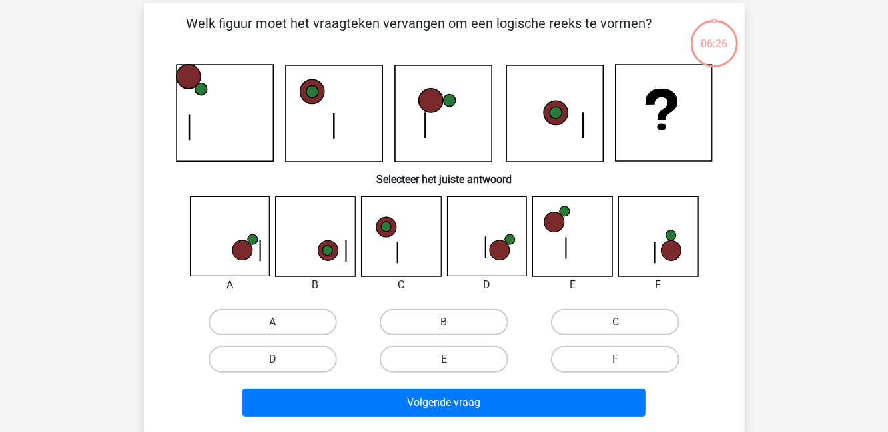
scroll to position [61, 0]
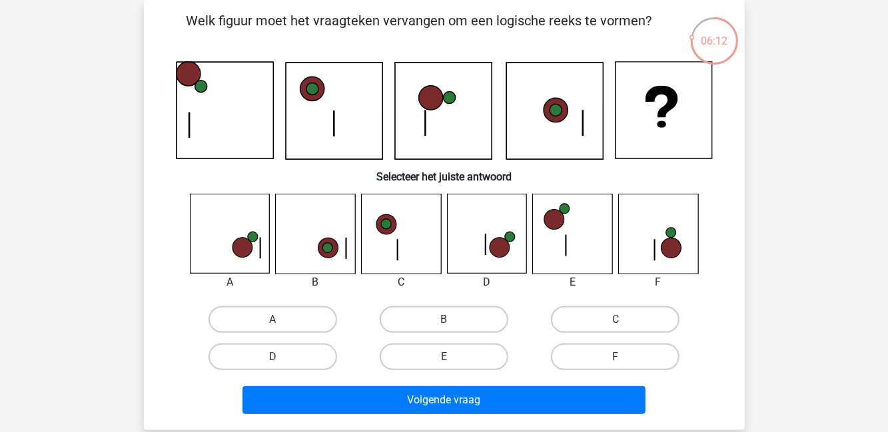
click at [253, 318] on label "A" at bounding box center [273, 319] width 129 height 27
click at [273, 320] on input "A" at bounding box center [277, 324] width 9 height 9
radio input "true"
click at [556, 396] on button "Volgende vraag" at bounding box center [444, 400] width 403 height 28
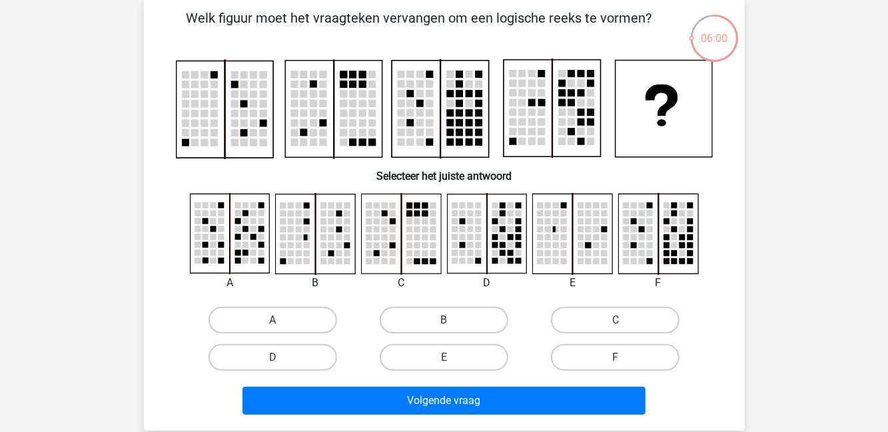
scroll to position [64, 0]
click at [834, 287] on div "Kies premium T.stevens trjs.stevens@gmail.com" at bounding box center [444, 375] width 888 height 879
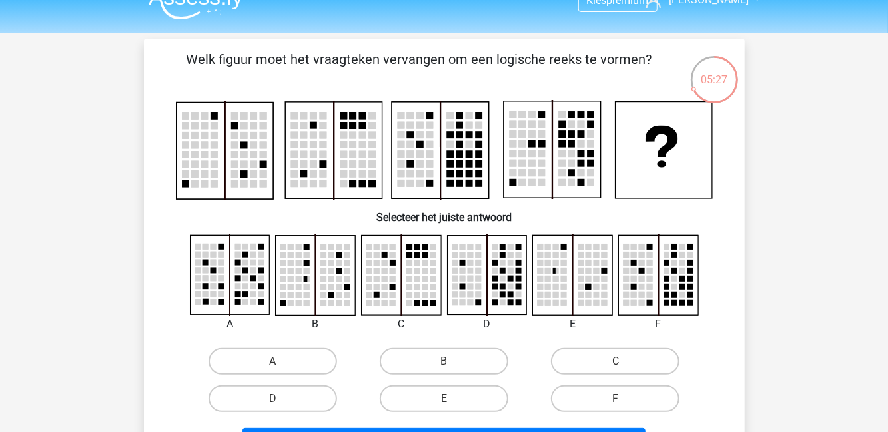
scroll to position [0, 0]
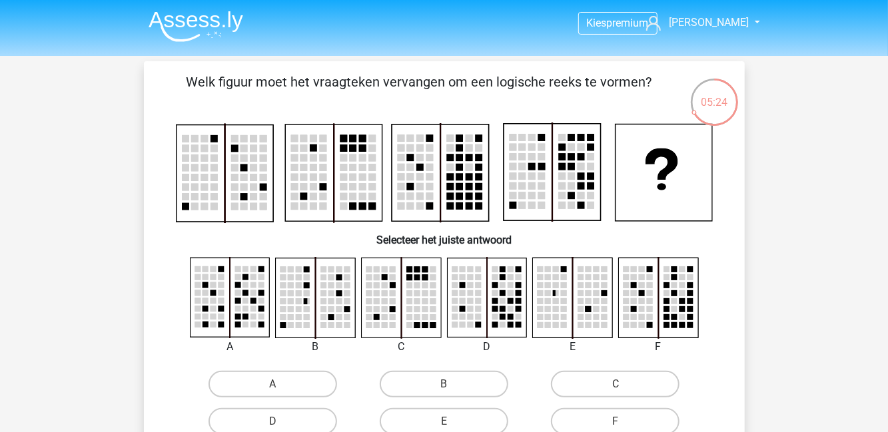
click at [685, 320] on rect at bounding box center [682, 317] width 6 height 6
click at [630, 427] on label "F" at bounding box center [615, 421] width 129 height 27
click at [624, 427] on input "F" at bounding box center [620, 426] width 9 height 9
radio input "true"
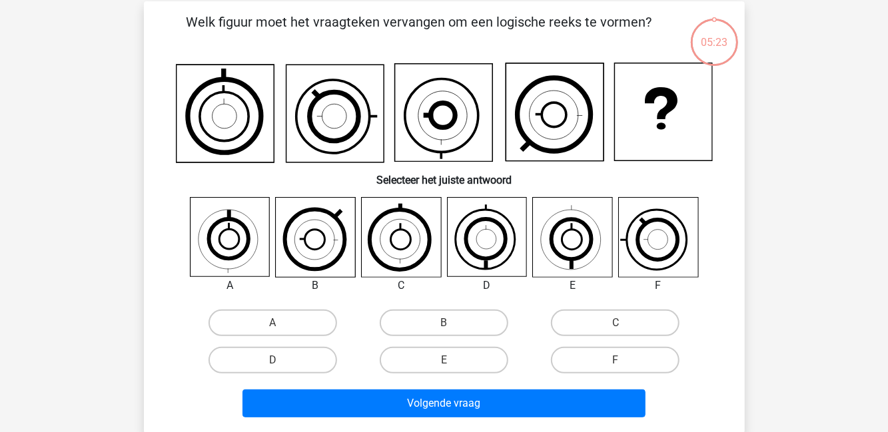
scroll to position [61, 0]
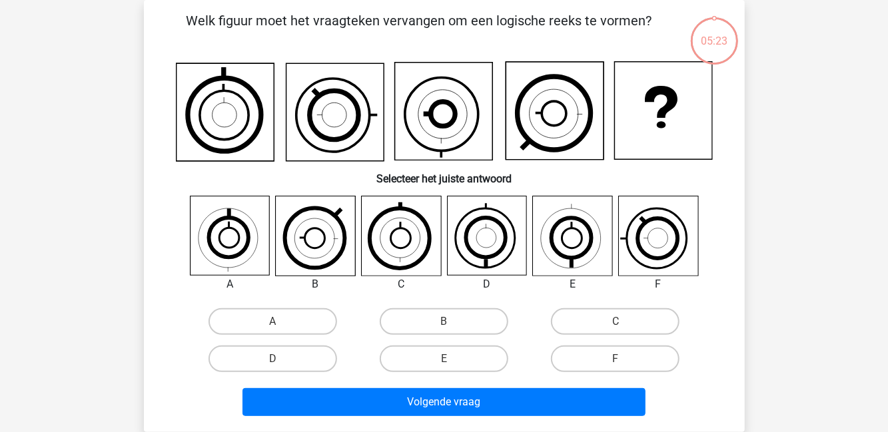
click at [756, 231] on div "05:23 Vraag 6 van de 10 Categorie: figuurreeksen set 2 Welk figuur moet het vra…" at bounding box center [444, 216] width 633 height 432
click at [292, 357] on label "D" at bounding box center [273, 359] width 129 height 27
click at [281, 359] on input "D" at bounding box center [277, 363] width 9 height 9
radio input "true"
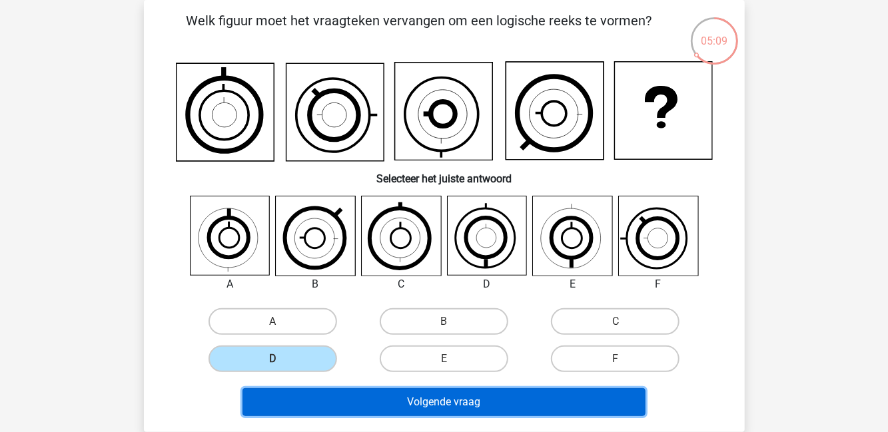
click at [422, 402] on button "Volgende vraag" at bounding box center [444, 402] width 403 height 28
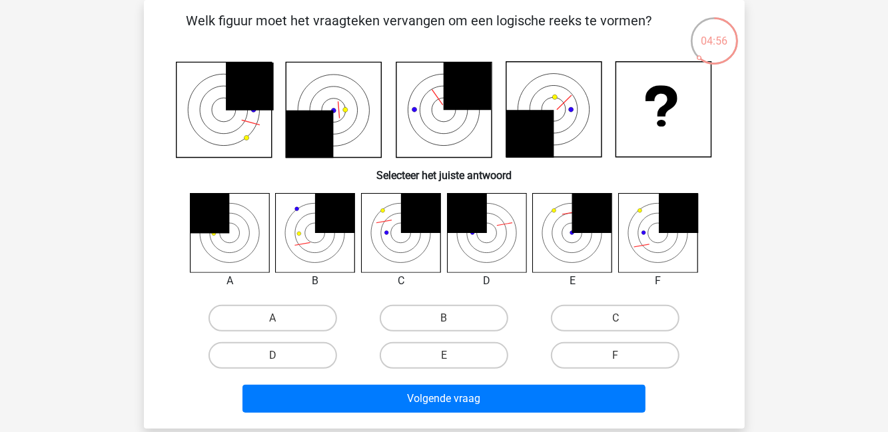
click at [432, 360] on label "E" at bounding box center [444, 355] width 129 height 27
click at [444, 360] on input "E" at bounding box center [448, 360] width 9 height 9
radio input "true"
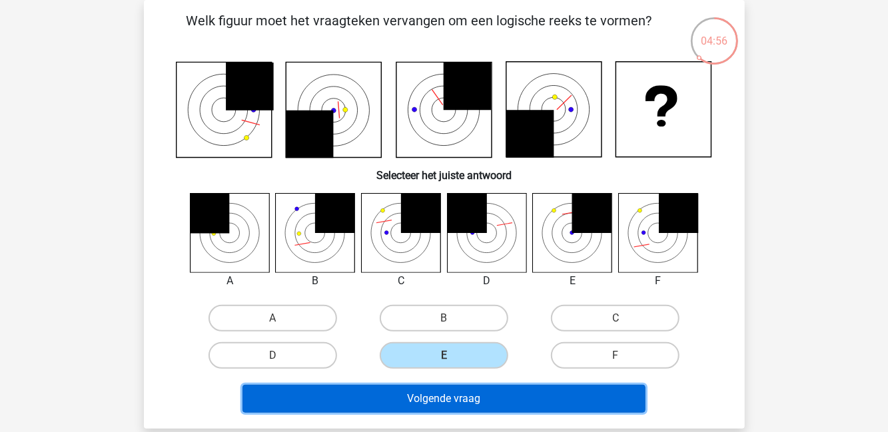
click at [444, 406] on button "Volgende vraag" at bounding box center [444, 399] width 403 height 28
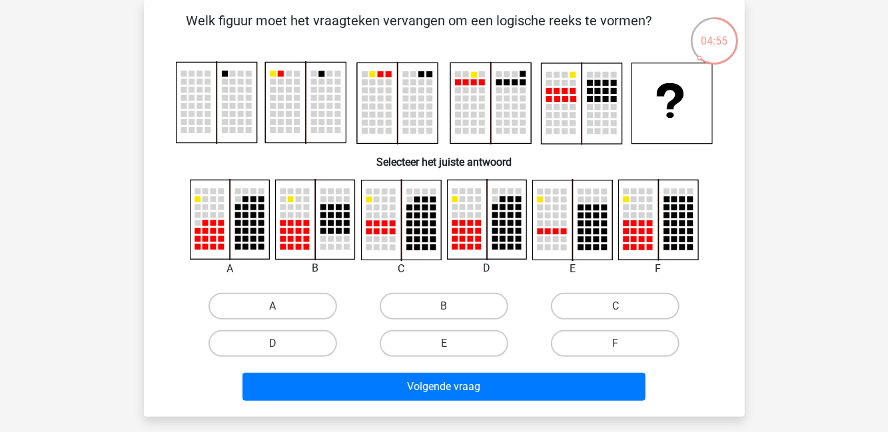
click at [615, 302] on label "C" at bounding box center [615, 306] width 129 height 27
click at [616, 306] on input "C" at bounding box center [620, 310] width 9 height 9
radio input "true"
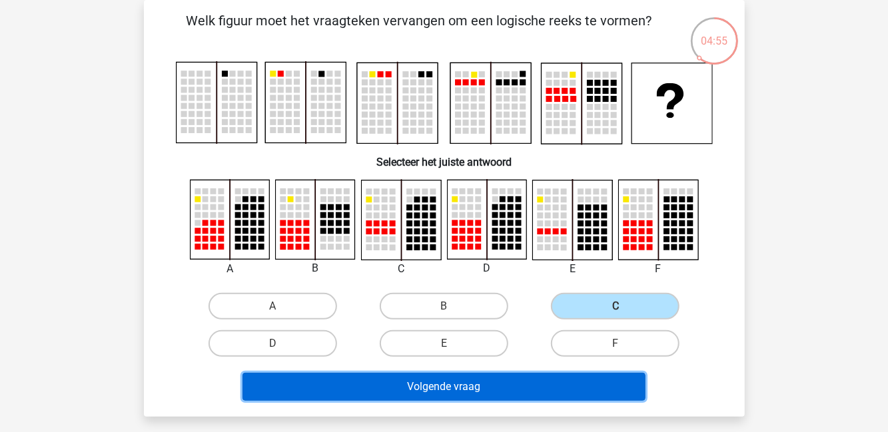
click at [560, 394] on button "Volgende vraag" at bounding box center [444, 387] width 403 height 28
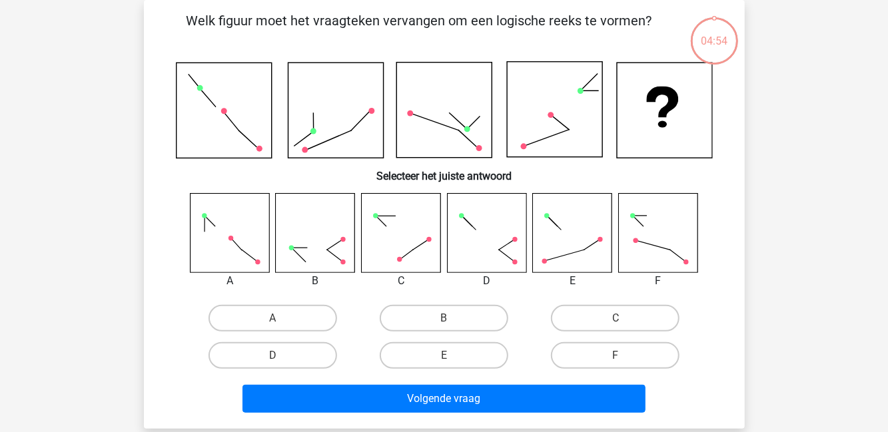
click at [469, 356] on label "E" at bounding box center [444, 355] width 129 height 27
click at [452, 356] on input "E" at bounding box center [448, 360] width 9 height 9
radio input "true"
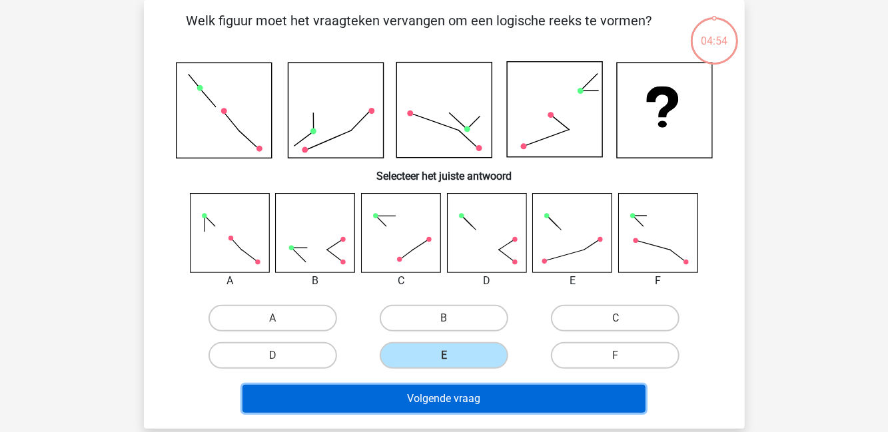
click at [480, 396] on button "Volgende vraag" at bounding box center [444, 399] width 403 height 28
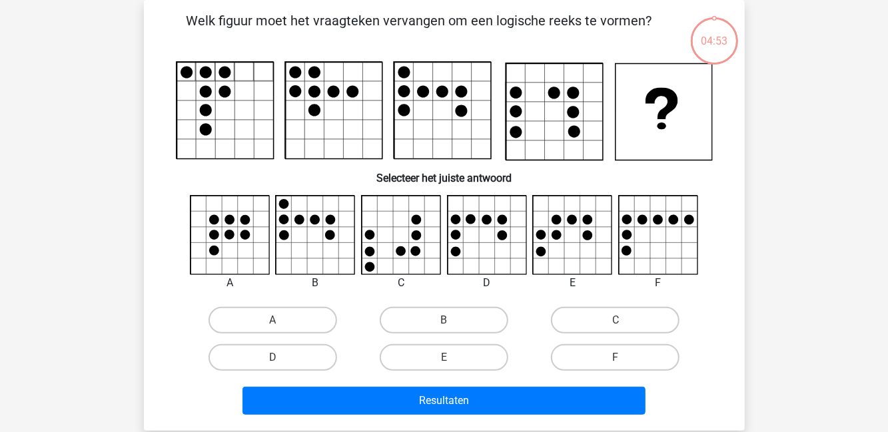
click at [601, 346] on label "F" at bounding box center [615, 357] width 129 height 27
click at [616, 358] on input "F" at bounding box center [620, 362] width 9 height 9
radio input "true"
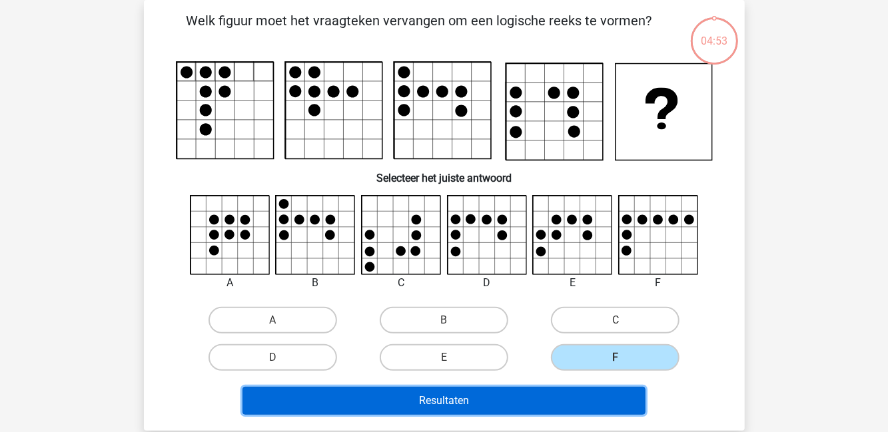
click at [523, 410] on button "Resultaten" at bounding box center [444, 401] width 403 height 28
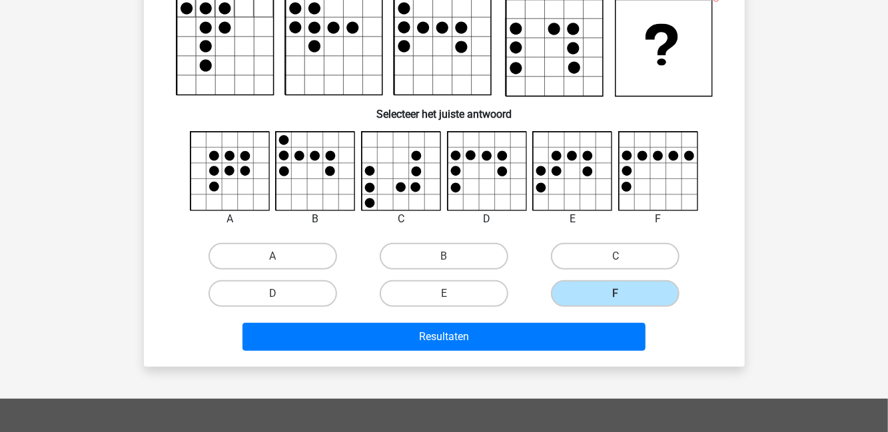
scroll to position [0, 0]
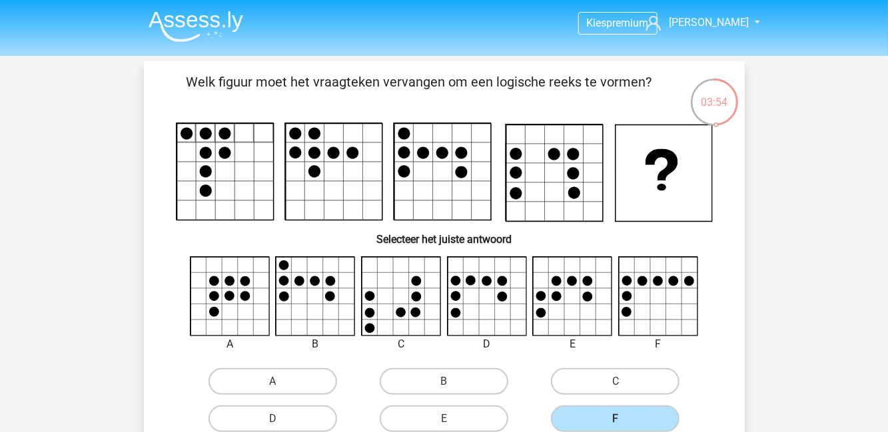
click at [191, 21] on img at bounding box center [196, 26] width 95 height 31
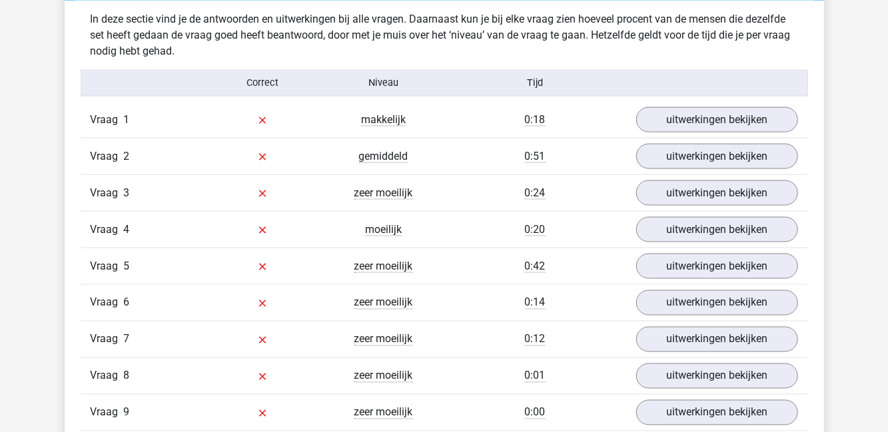
scroll to position [1049, 0]
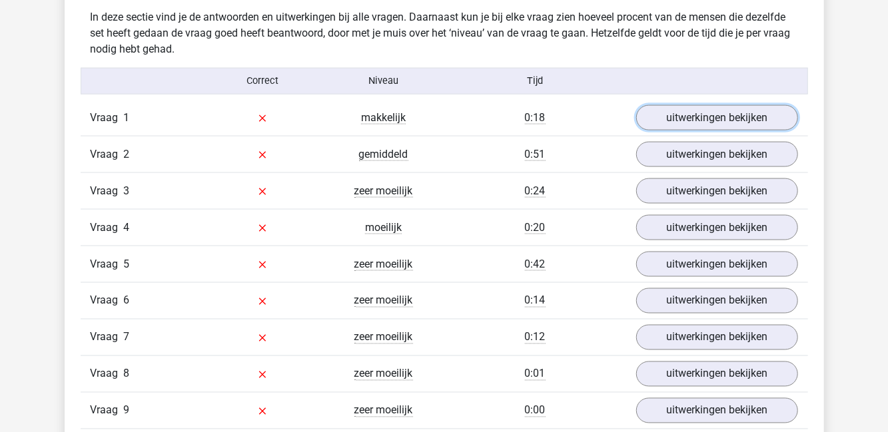
click at [688, 123] on link "uitwerkingen bekijken" at bounding box center [717, 117] width 162 height 25
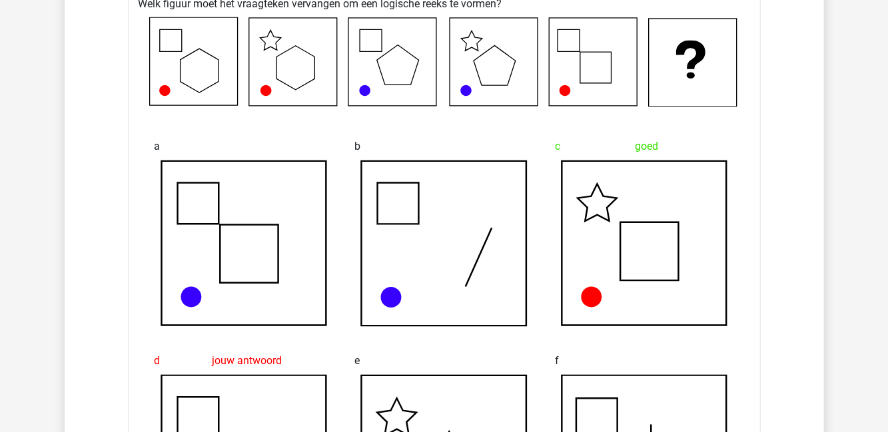
scroll to position [1187, 0]
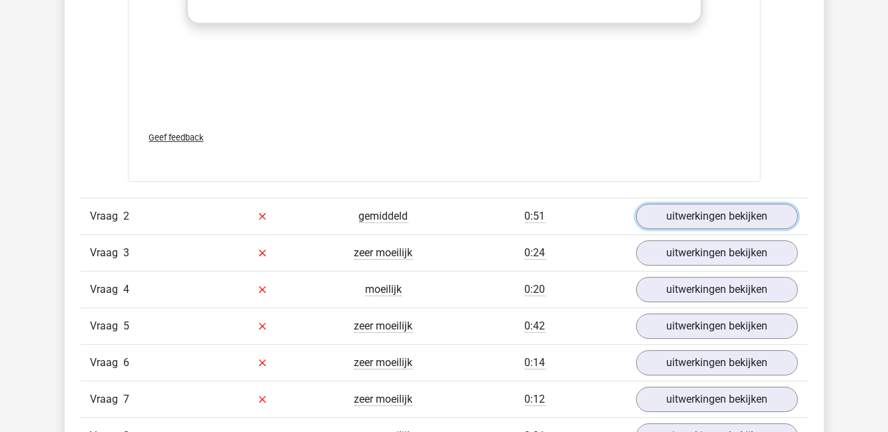
click at [762, 217] on link "uitwerkingen bekijken" at bounding box center [717, 216] width 162 height 25
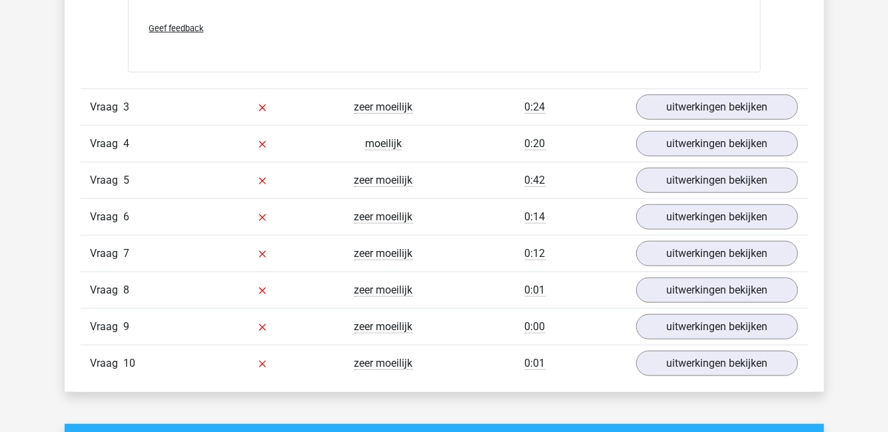
scroll to position [3354, 0]
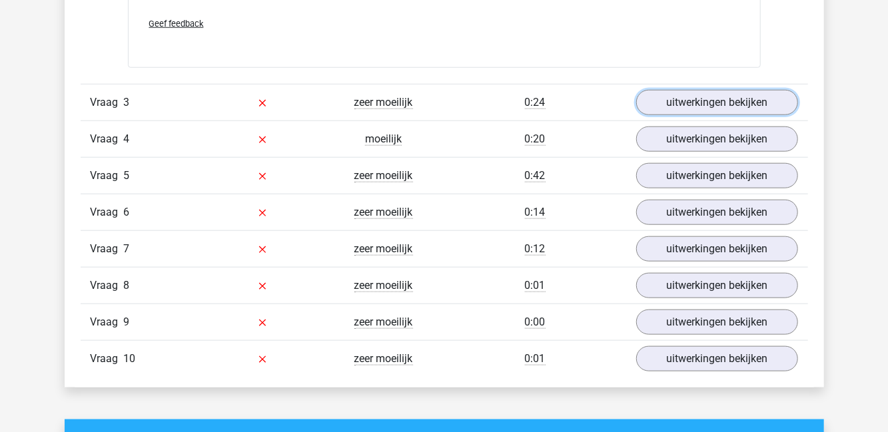
click at [750, 91] on link "uitwerkingen bekijken" at bounding box center [717, 102] width 162 height 25
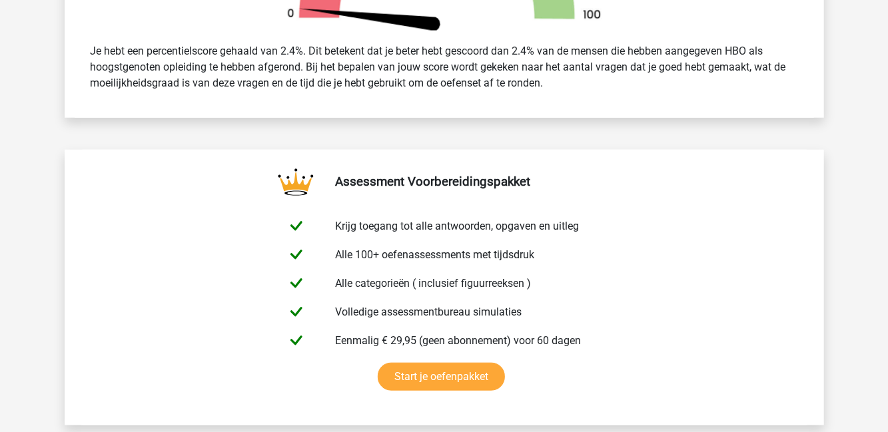
scroll to position [0, 0]
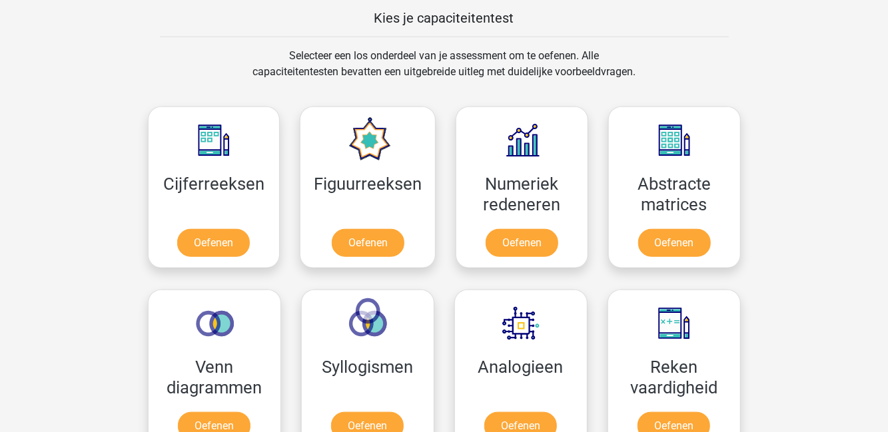
scroll to position [520, 0]
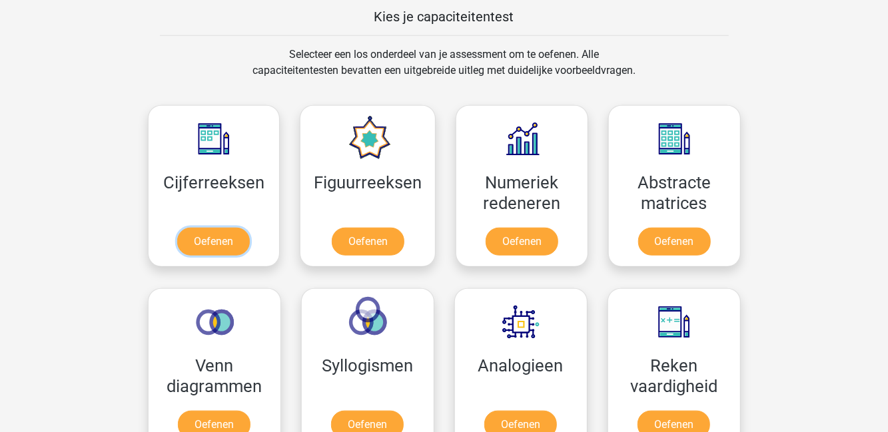
click at [201, 241] on link "Oefenen" at bounding box center [213, 242] width 73 height 28
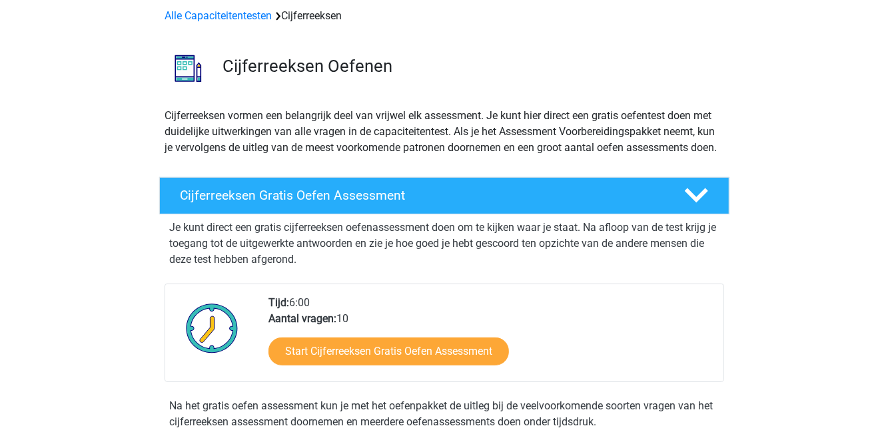
click at [702, 207] on icon at bounding box center [696, 195] width 23 height 23
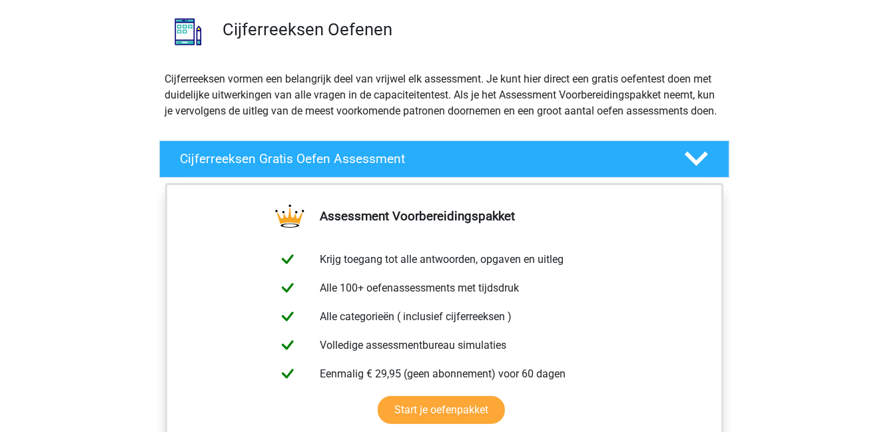
click at [713, 167] on div at bounding box center [694, 158] width 45 height 23
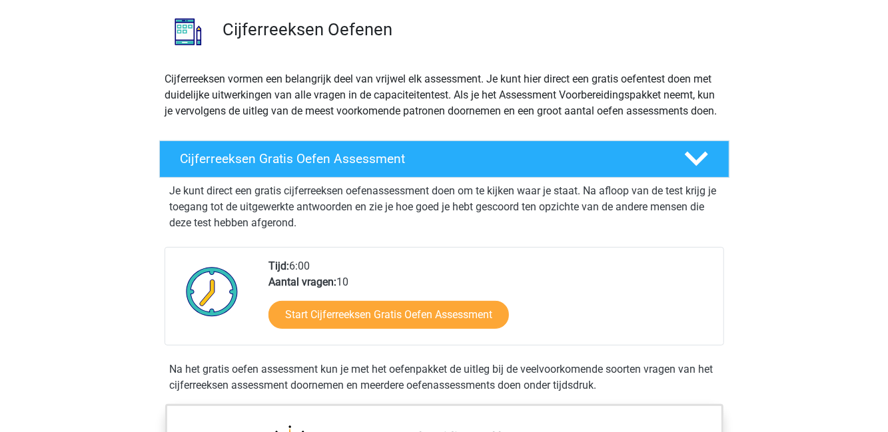
scroll to position [103, 0]
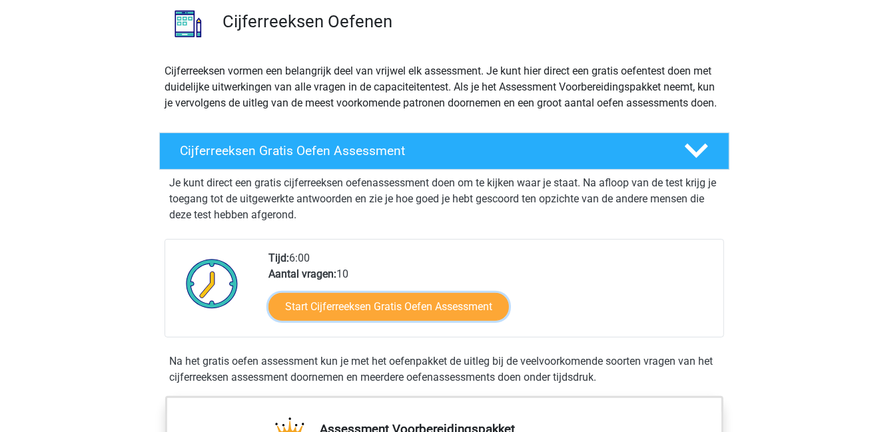
click at [452, 321] on link "Start Cijferreeksen Gratis Oefen Assessment" at bounding box center [389, 307] width 241 height 28
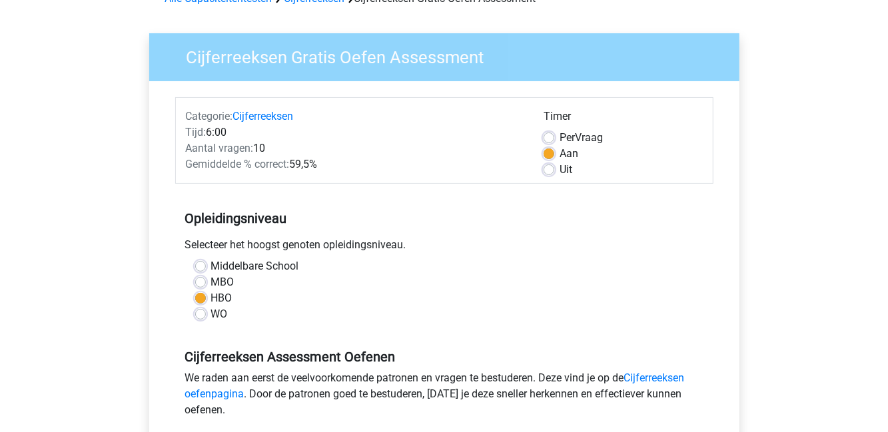
scroll to position [77, 0]
click at [560, 173] on label "Uit" at bounding box center [566, 169] width 13 height 16
click at [550, 173] on input "Uit" at bounding box center [549, 167] width 11 height 13
radio input "true"
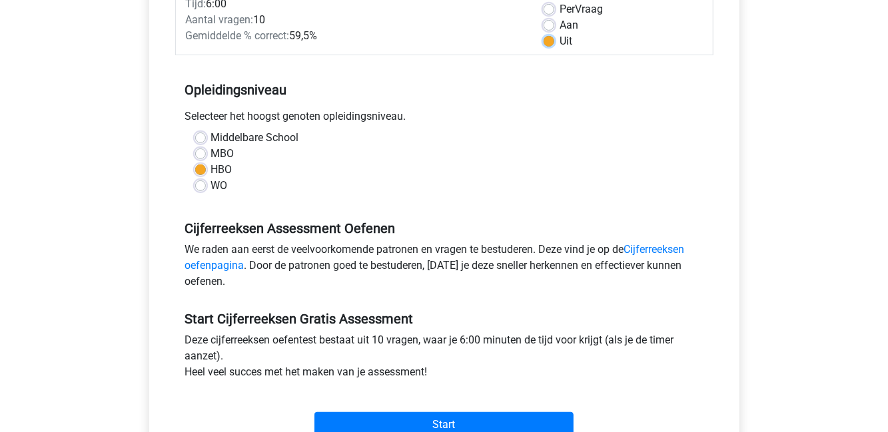
scroll to position [214, 0]
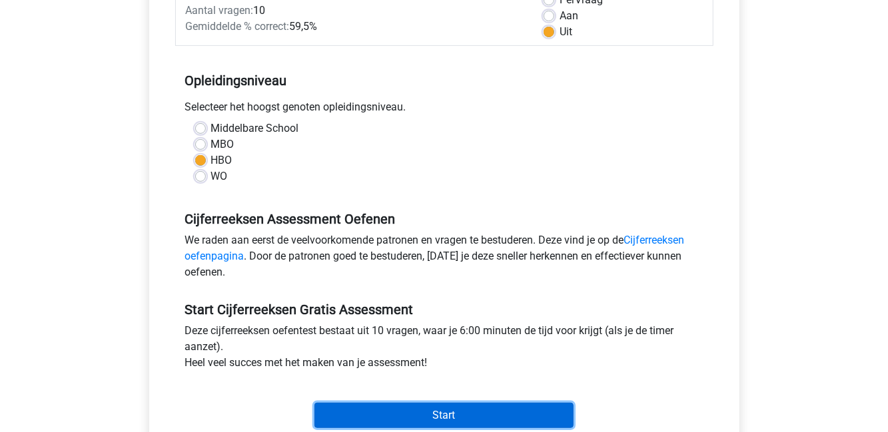
click at [550, 404] on input "Start" at bounding box center [443, 415] width 259 height 25
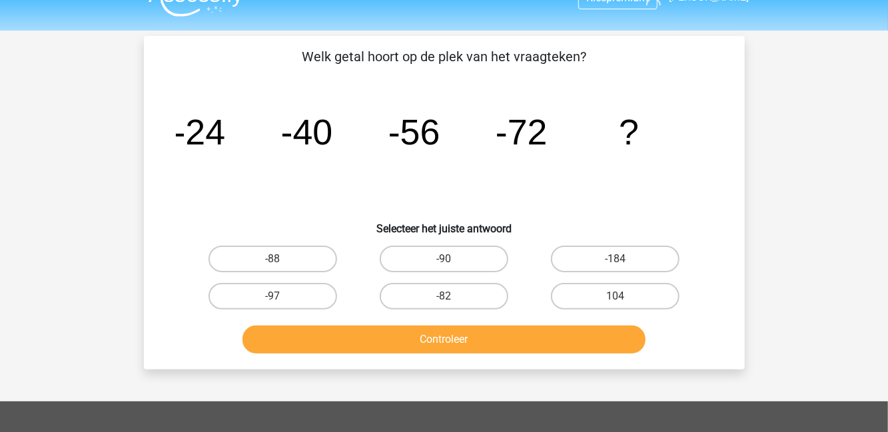
scroll to position [25, 0]
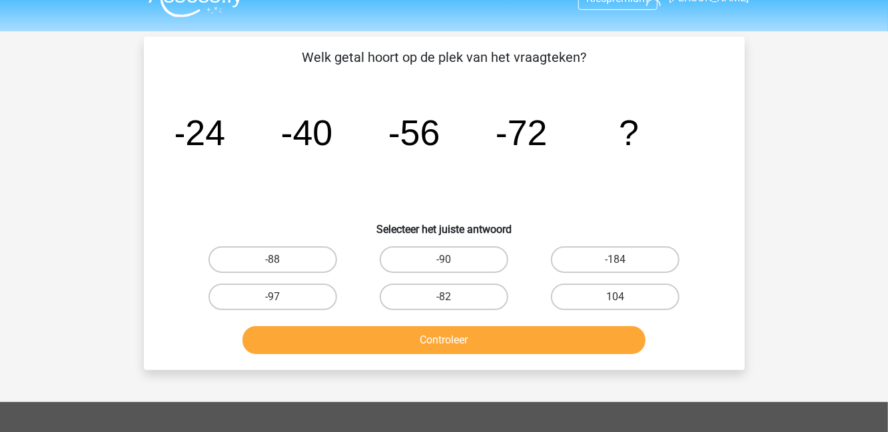
click at [70, 239] on div "Kies premium [PERSON_NAME] [EMAIL_ADDRESS][DOMAIN_NAME]" at bounding box center [444, 364] width 888 height 779
click at [249, 247] on label "-88" at bounding box center [273, 260] width 129 height 27
click at [273, 260] on input "-88" at bounding box center [277, 264] width 9 height 9
radio input "true"
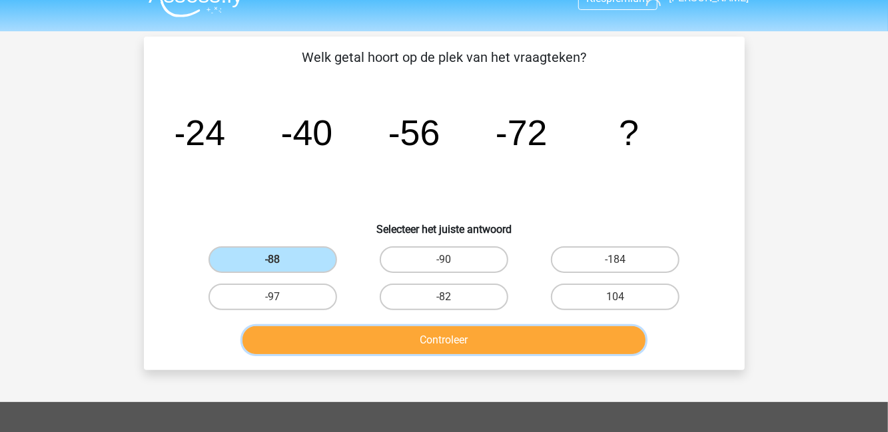
click at [588, 341] on button "Controleer" at bounding box center [444, 340] width 403 height 28
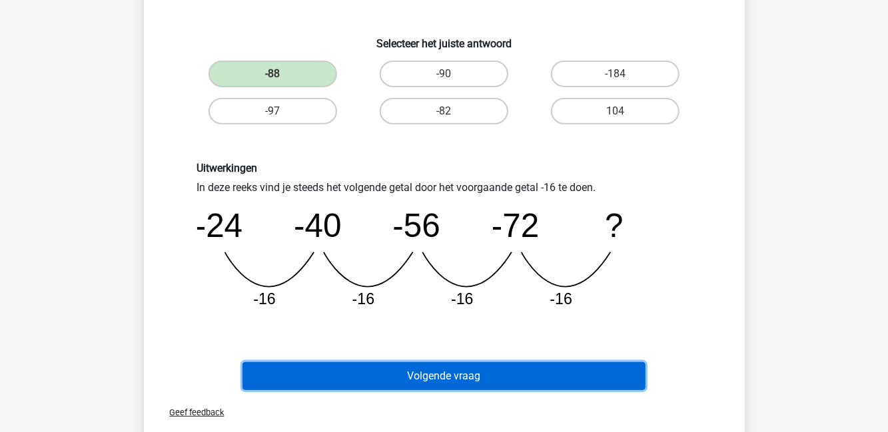
click at [334, 365] on button "Volgende vraag" at bounding box center [444, 376] width 403 height 28
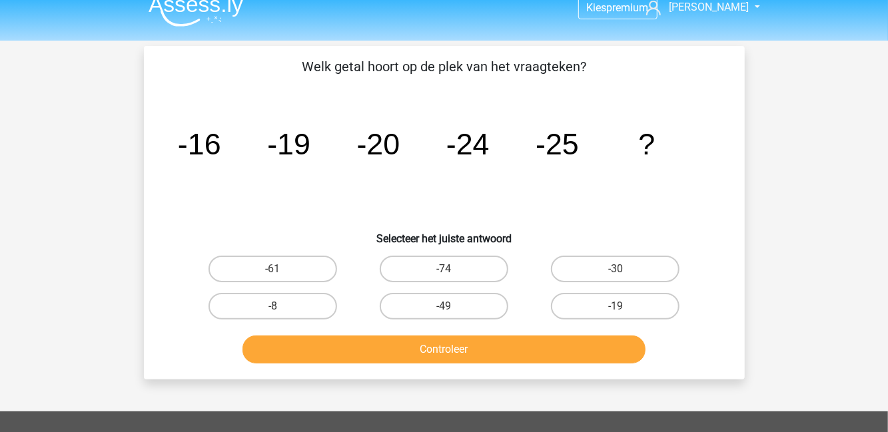
scroll to position [15, 0]
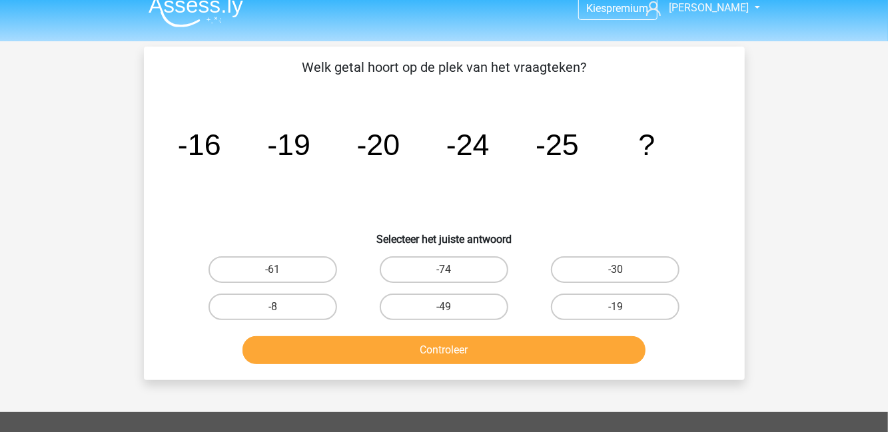
click at [326, 195] on icon "image/svg+xml -16 -19 -20 -24 -25 ?" at bounding box center [444, 155] width 537 height 135
click at [658, 273] on label "-30" at bounding box center [615, 270] width 129 height 27
click at [624, 273] on input "-30" at bounding box center [620, 274] width 9 height 9
radio input "true"
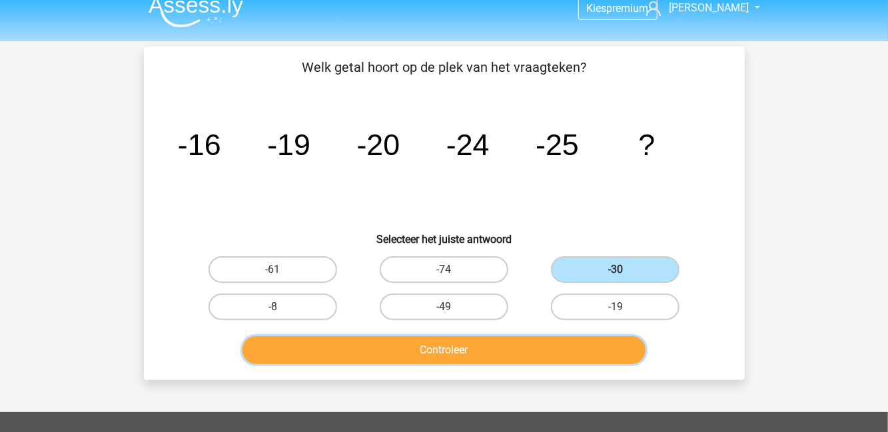
click at [580, 351] on button "Controleer" at bounding box center [444, 350] width 403 height 28
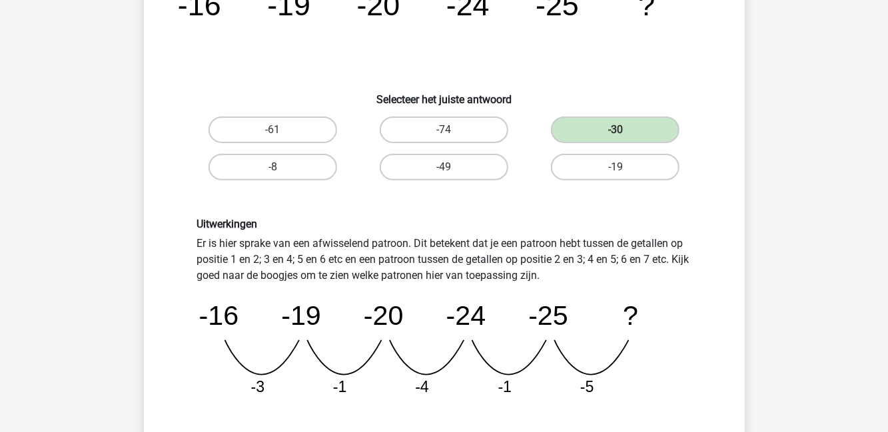
scroll to position [157, 0]
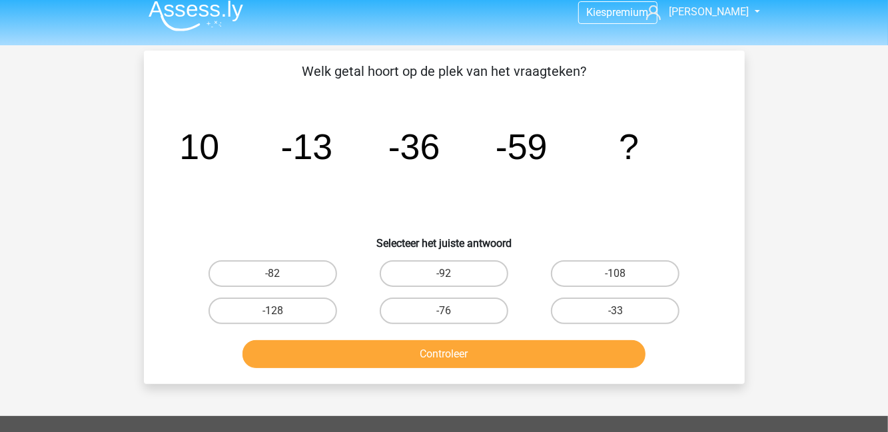
scroll to position [15, 0]
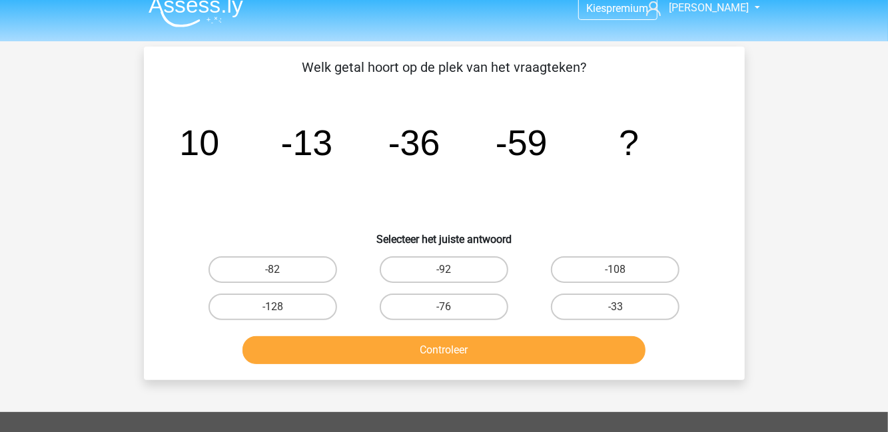
click at [425, 269] on label "-92" at bounding box center [444, 270] width 129 height 27
click at [444, 270] on input "-92" at bounding box center [448, 274] width 9 height 9
radio input "true"
click at [292, 277] on label "-82" at bounding box center [273, 270] width 129 height 27
click at [281, 277] on input "-82" at bounding box center [277, 274] width 9 height 9
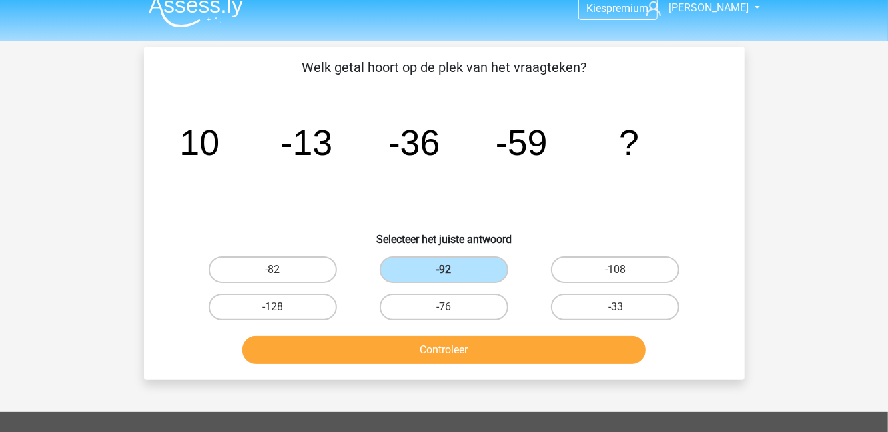
radio input "true"
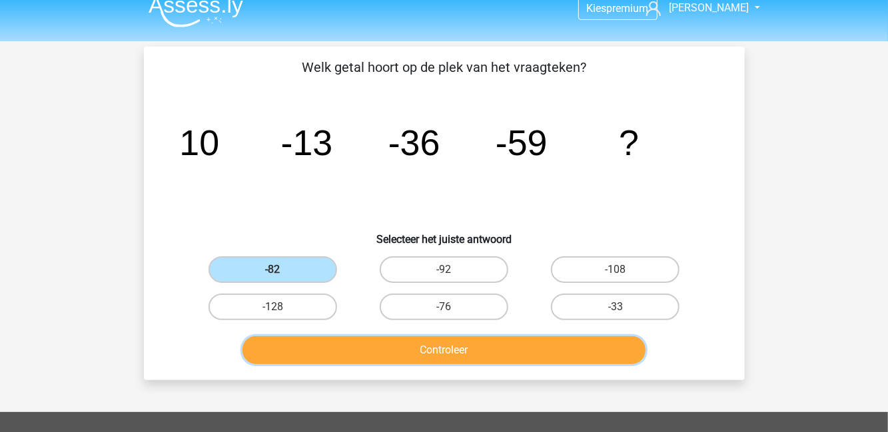
click at [351, 353] on button "Controleer" at bounding box center [444, 350] width 403 height 28
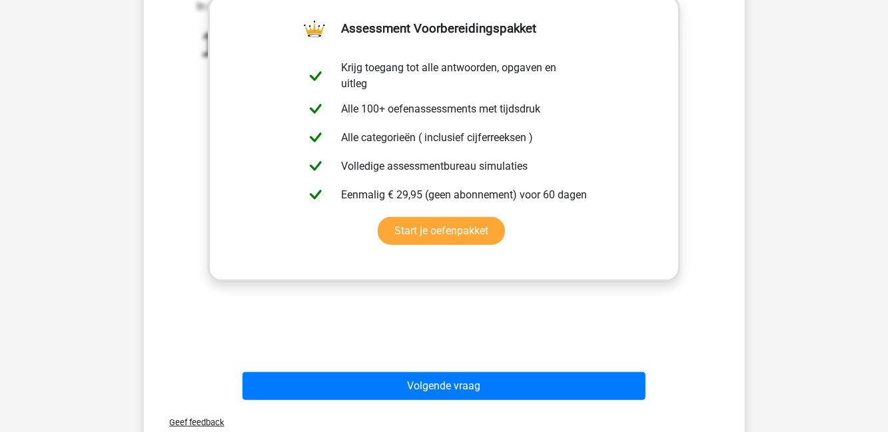
click at [330, 398] on button "Volgende vraag" at bounding box center [444, 386] width 403 height 28
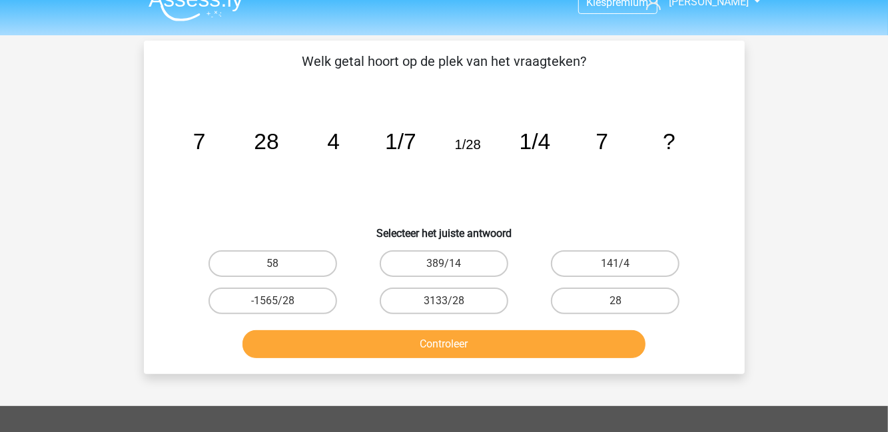
scroll to position [14, 0]
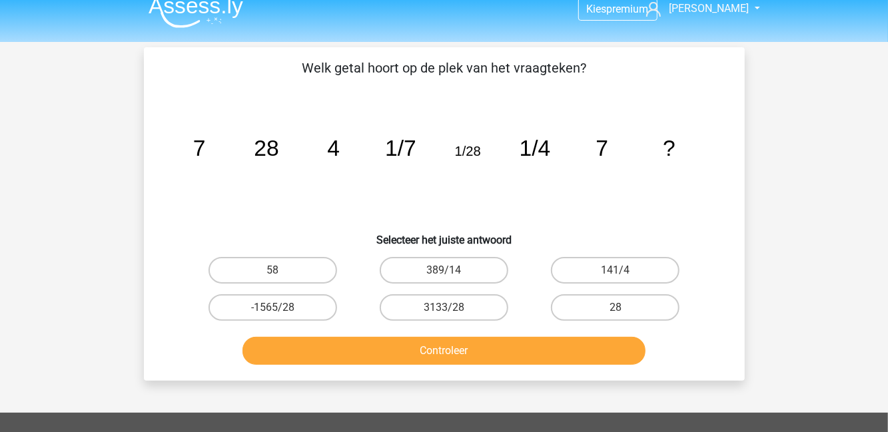
click at [259, 194] on icon "image/svg+xml 7 28 4 1/7 1/28 1/4 7 ?" at bounding box center [444, 156] width 537 height 135
click at [436, 313] on label "3133/28" at bounding box center [444, 307] width 129 height 27
click at [444, 313] on input "3133/28" at bounding box center [448, 312] width 9 height 9
radio input "true"
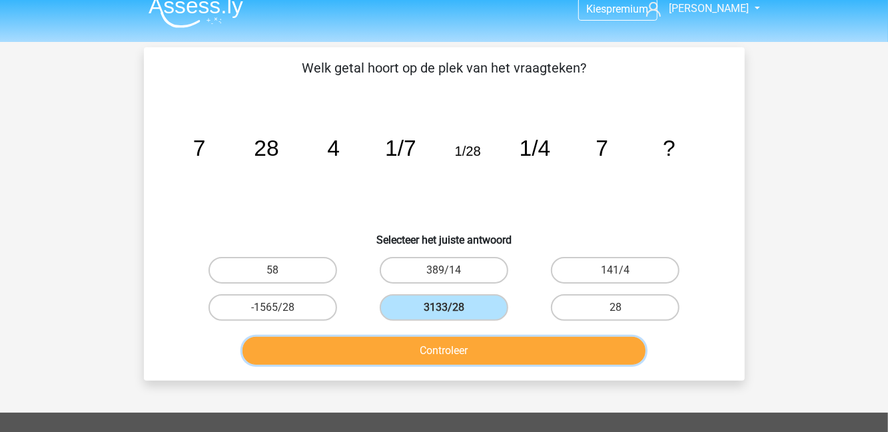
click at [408, 348] on button "Controleer" at bounding box center [444, 351] width 403 height 28
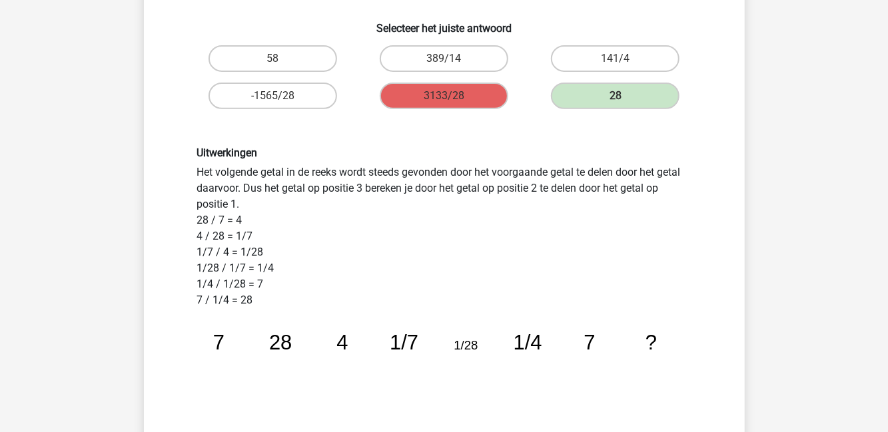
scroll to position [225, 0]
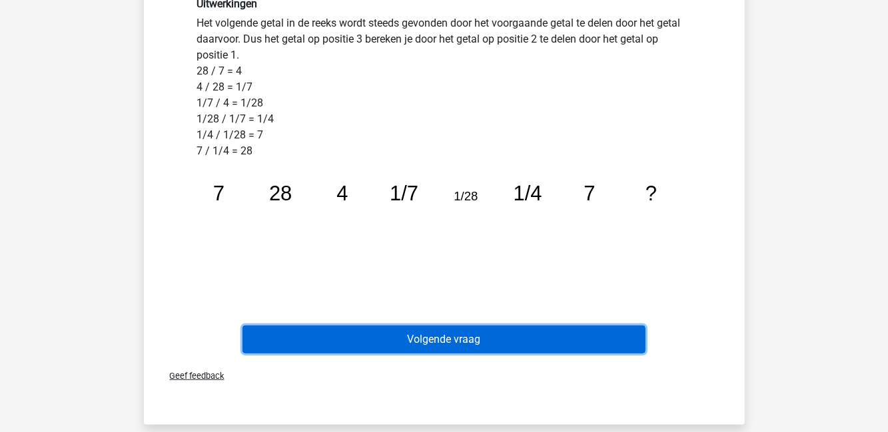
click at [285, 340] on button "Volgende vraag" at bounding box center [444, 340] width 403 height 28
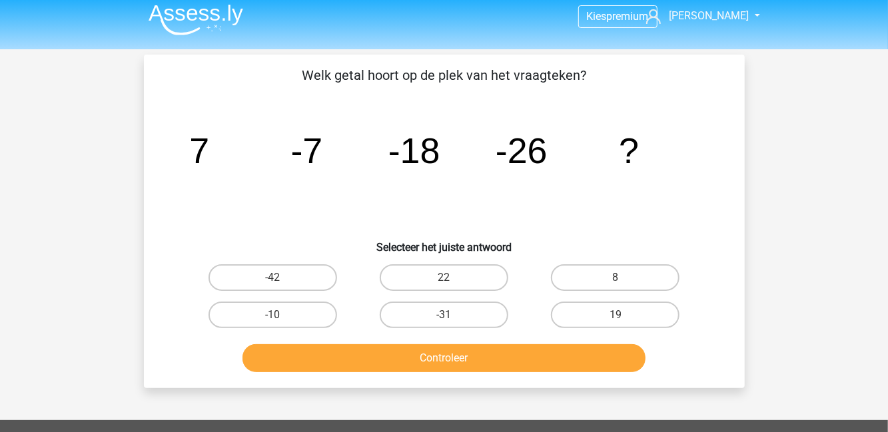
scroll to position [8, 0]
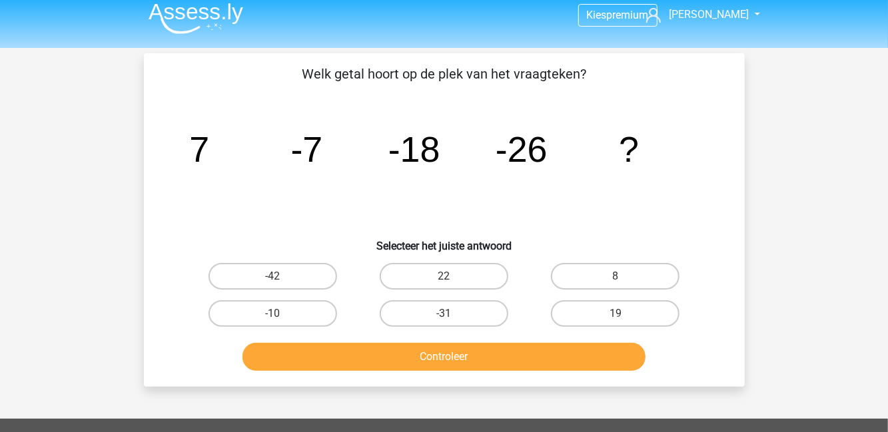
click at [131, 292] on div "Vraag 5 van de 10 Categorie: cijferreeksen set 1 Welk getal hoort op de plek va…" at bounding box center [444, 220] width 633 height 334
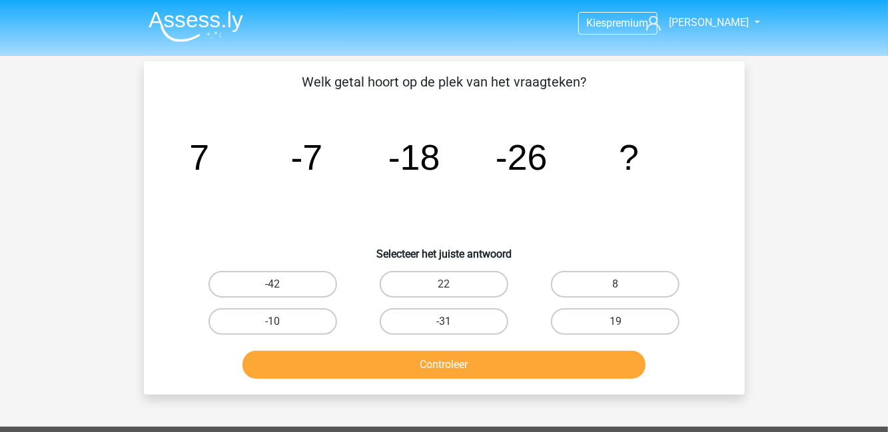
scroll to position [10, 0]
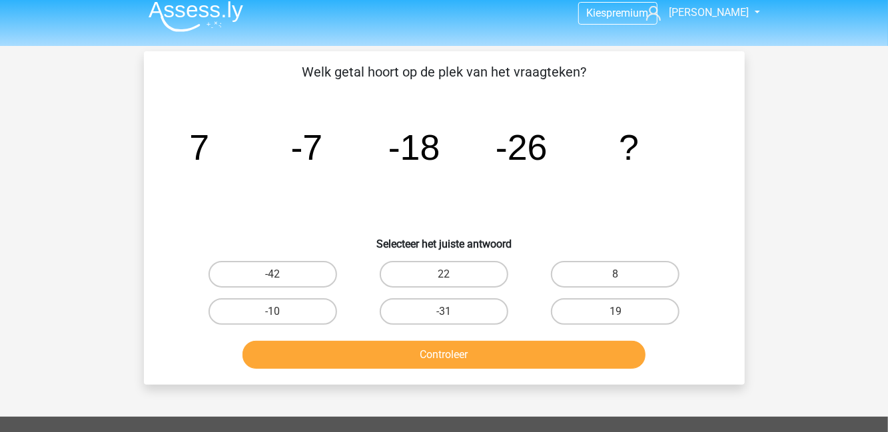
click at [412, 318] on label "-31" at bounding box center [444, 311] width 129 height 27
click at [444, 318] on input "-31" at bounding box center [448, 316] width 9 height 9
radio input "true"
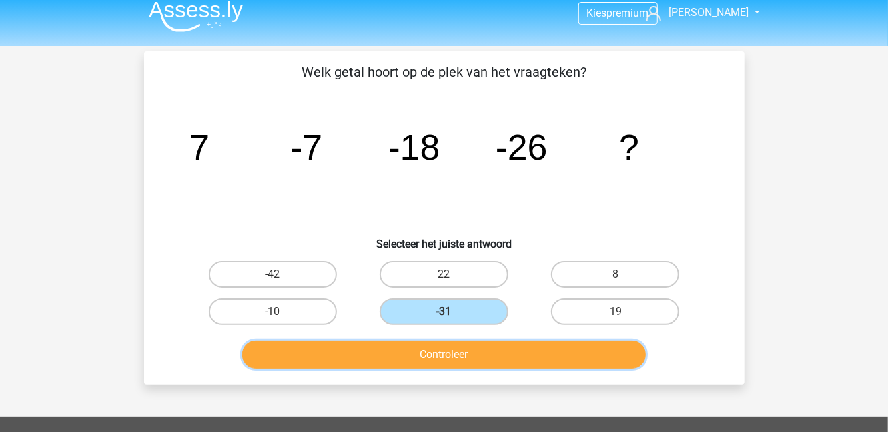
click at [381, 354] on button "Controleer" at bounding box center [444, 355] width 403 height 28
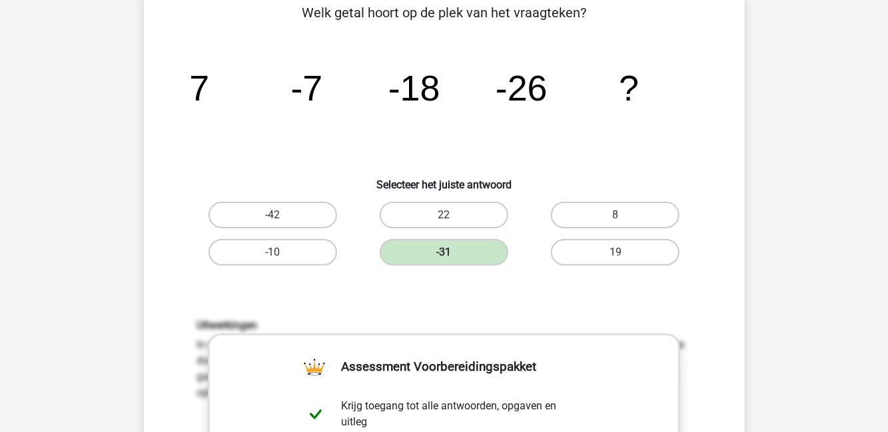
scroll to position [71, 0]
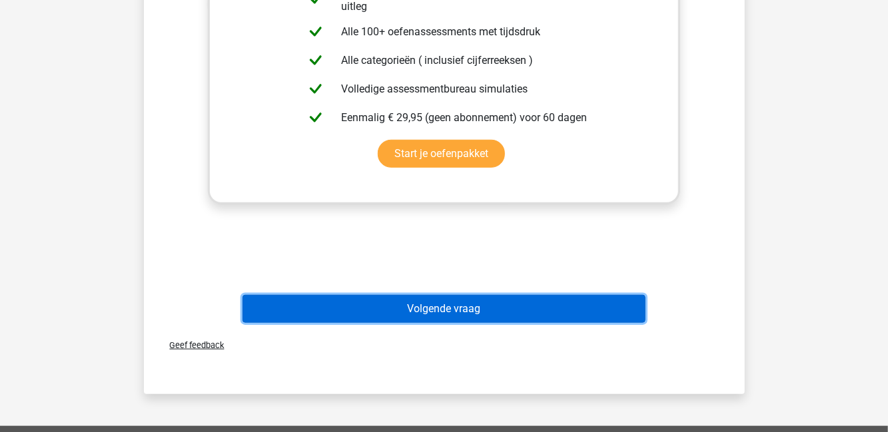
click at [305, 300] on button "Volgende vraag" at bounding box center [444, 309] width 403 height 28
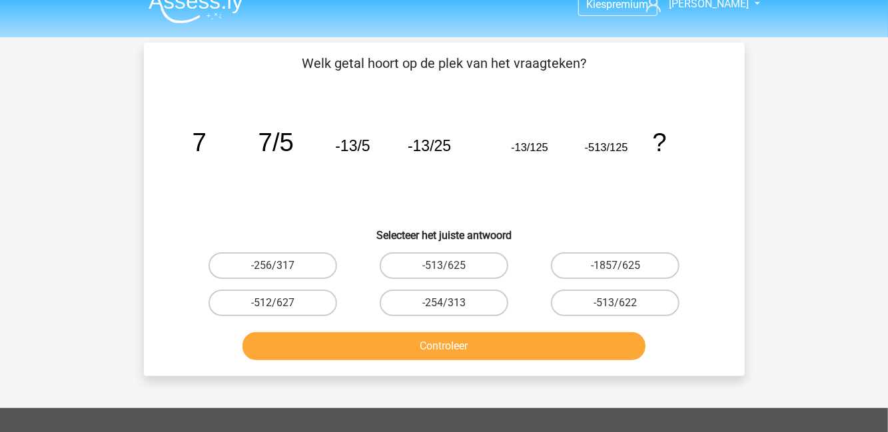
scroll to position [15, 0]
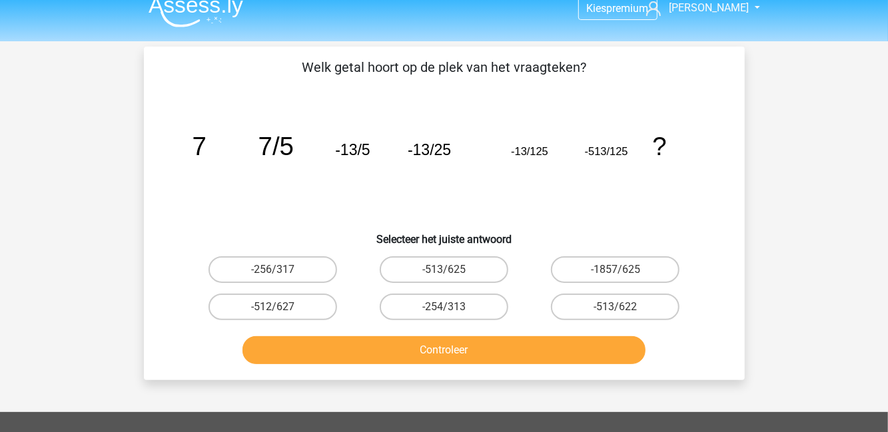
click at [643, 277] on label "-1857/625" at bounding box center [615, 270] width 129 height 27
click at [624, 277] on input "-1857/625" at bounding box center [620, 274] width 9 height 9
radio input "true"
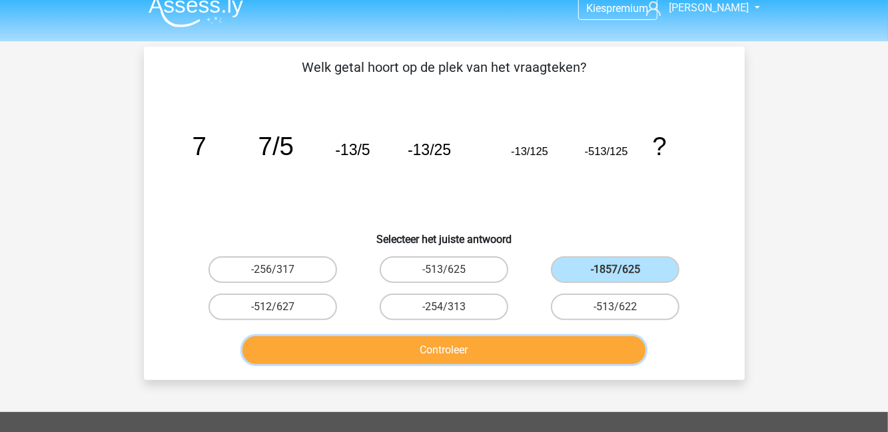
click at [514, 348] on button "Controleer" at bounding box center [444, 350] width 403 height 28
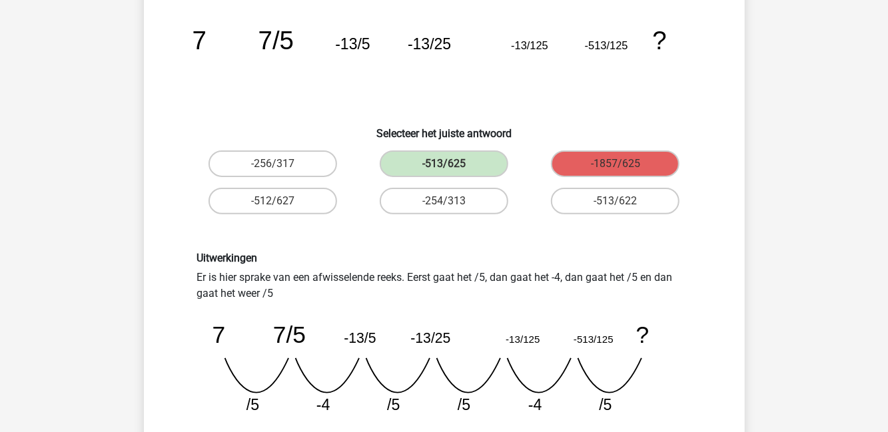
scroll to position [137, 0]
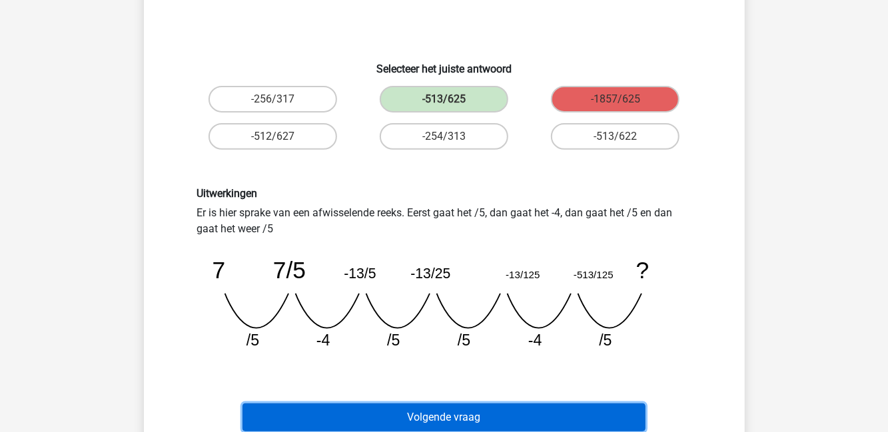
click at [346, 424] on button "Volgende vraag" at bounding box center [444, 418] width 403 height 28
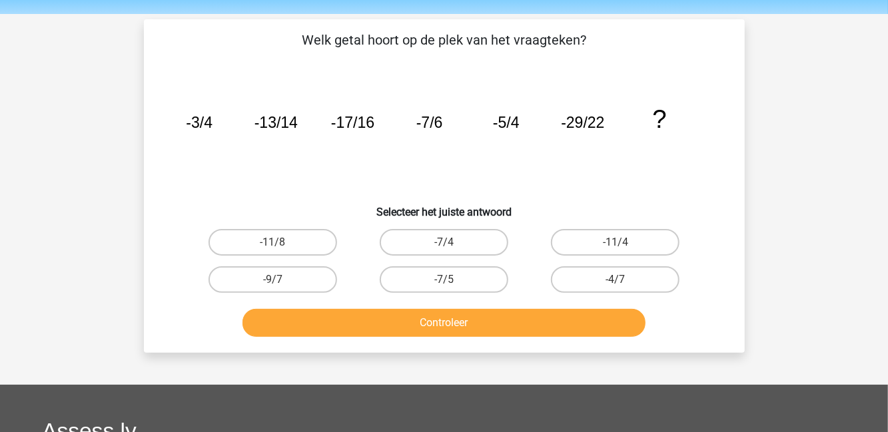
scroll to position [41, 0]
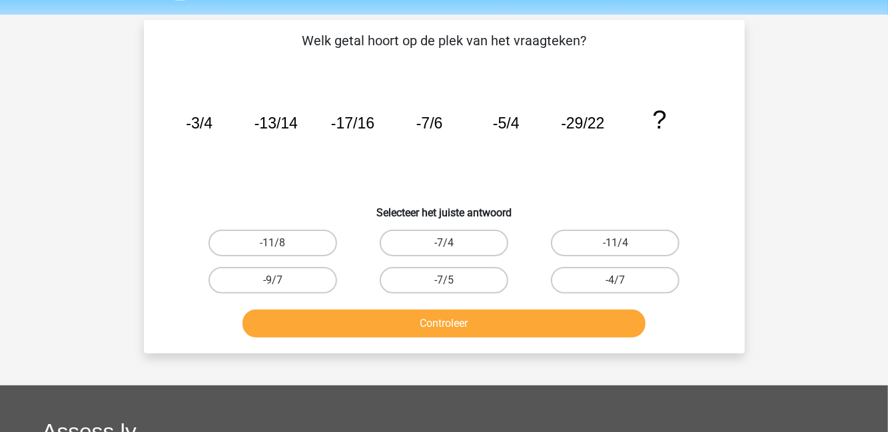
click at [830, 288] on div "Kies premium T.stevens trjs.stevens@gmail.com" at bounding box center [444, 348] width 888 height 779
click at [257, 290] on label "-9/7" at bounding box center [273, 280] width 129 height 27
click at [273, 289] on input "-9/7" at bounding box center [277, 285] width 9 height 9
radio input "true"
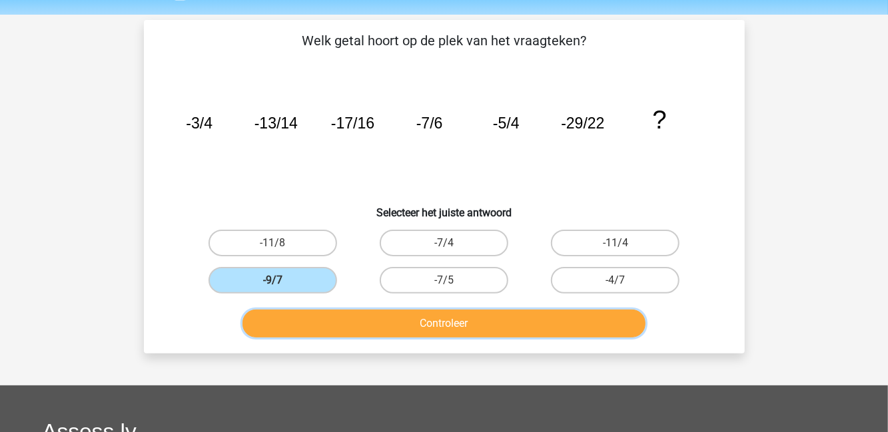
click at [633, 320] on button "Controleer" at bounding box center [444, 324] width 403 height 28
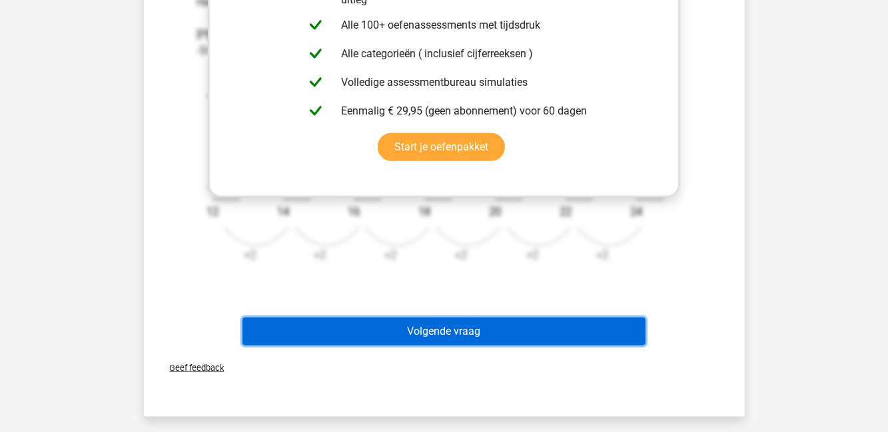
click at [351, 324] on button "Volgende vraag" at bounding box center [444, 332] width 403 height 28
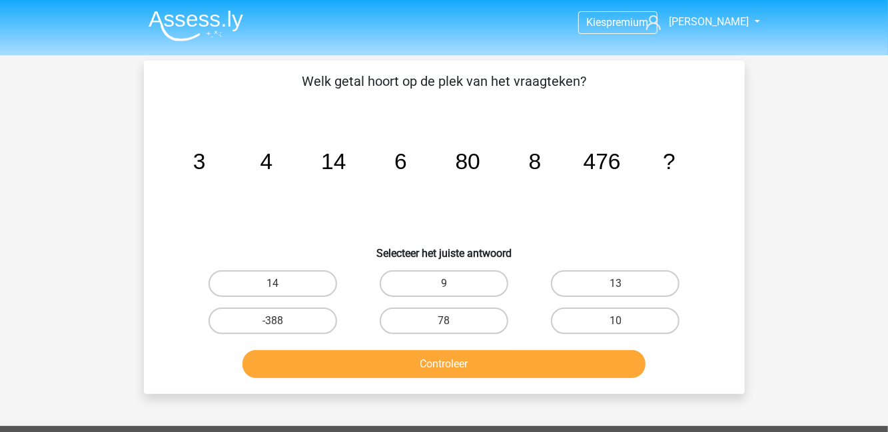
scroll to position [0, 0]
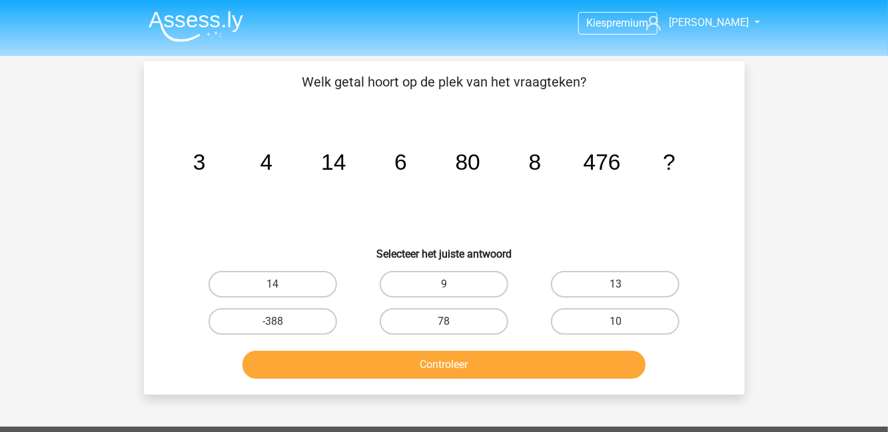
click at [438, 322] on label "78" at bounding box center [444, 321] width 129 height 27
click at [444, 322] on input "78" at bounding box center [448, 326] width 9 height 9
radio input "true"
click at [441, 318] on label "78" at bounding box center [444, 321] width 129 height 27
click at [444, 322] on input "78" at bounding box center [448, 326] width 9 height 9
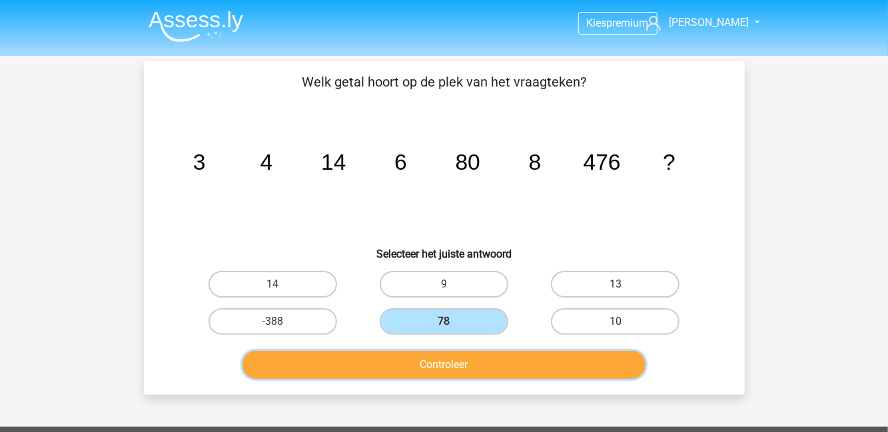
click at [483, 368] on button "Controleer" at bounding box center [444, 365] width 403 height 28
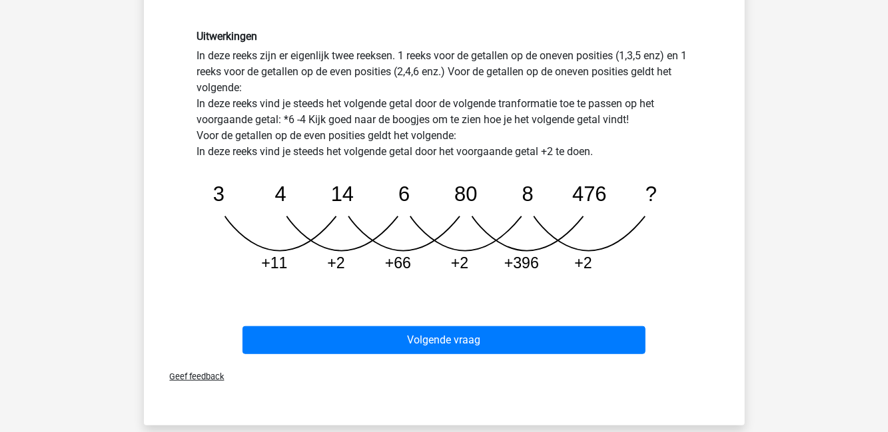
scroll to position [353, 0]
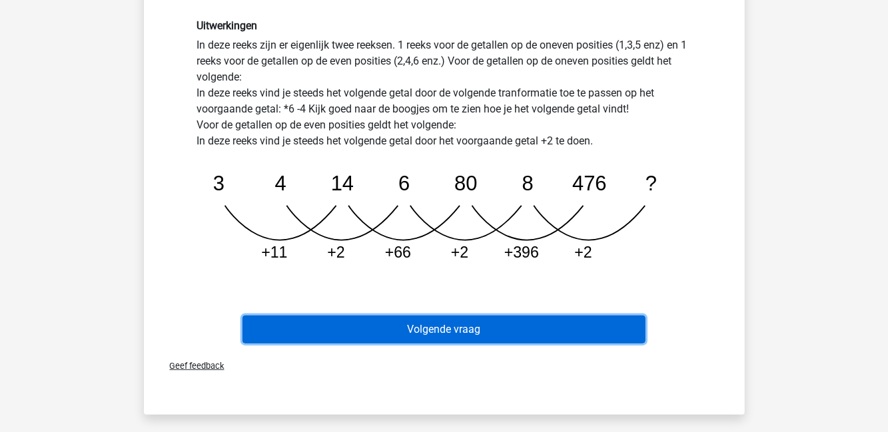
click at [428, 335] on button "Volgende vraag" at bounding box center [444, 330] width 403 height 28
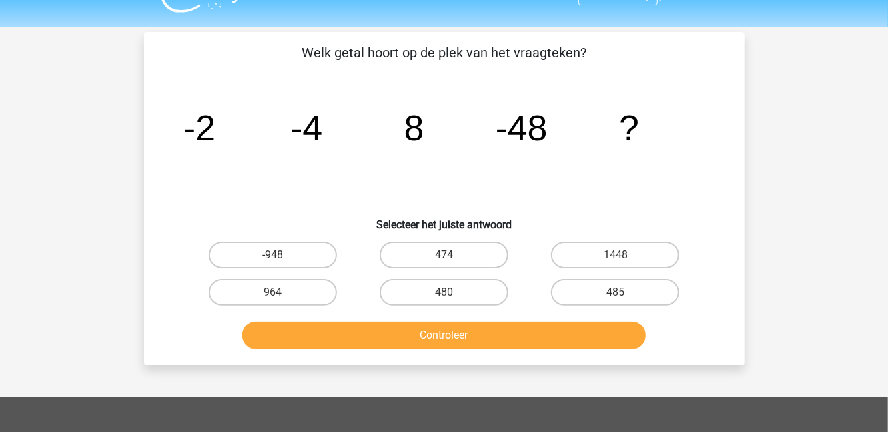
scroll to position [28, 0]
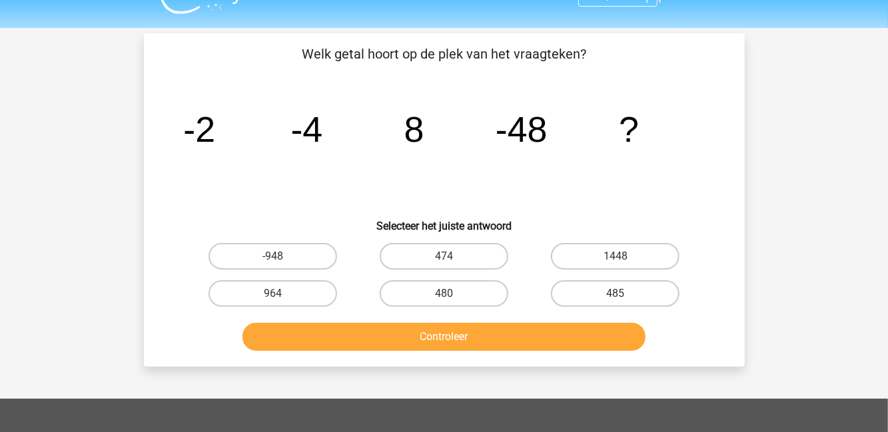
click at [466, 330] on button "Controleer" at bounding box center [444, 337] width 403 height 28
click at [458, 300] on label "480" at bounding box center [444, 294] width 129 height 27
click at [452, 300] on input "480" at bounding box center [448, 298] width 9 height 9
radio input "true"
click at [279, 265] on input "-948" at bounding box center [277, 261] width 9 height 9
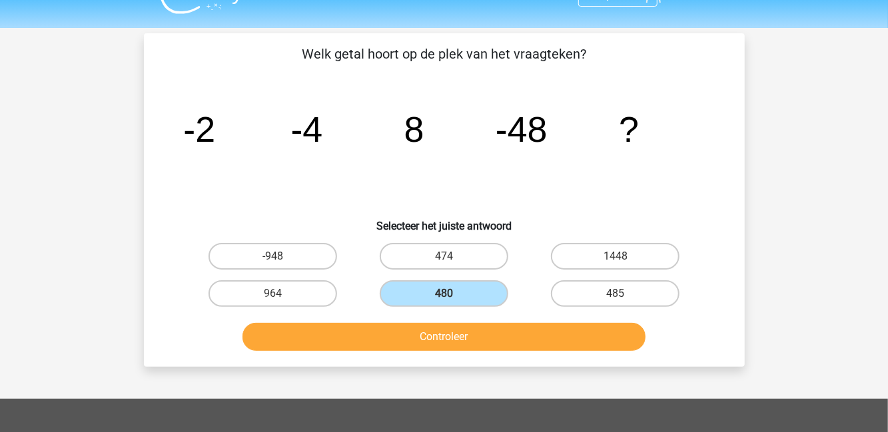
radio input "true"
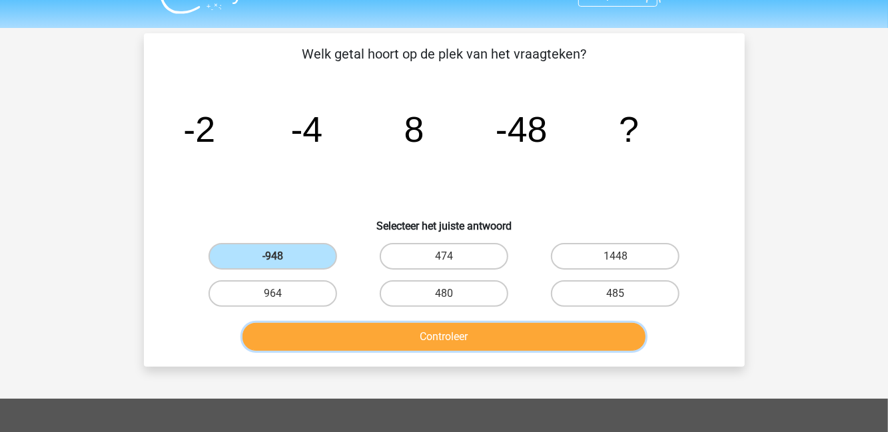
click at [412, 345] on button "Controleer" at bounding box center [444, 337] width 403 height 28
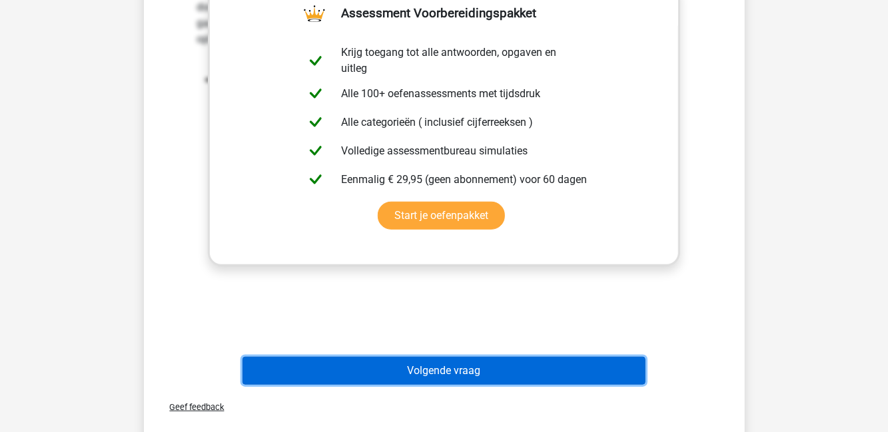
click at [586, 383] on button "Volgende vraag" at bounding box center [444, 371] width 403 height 28
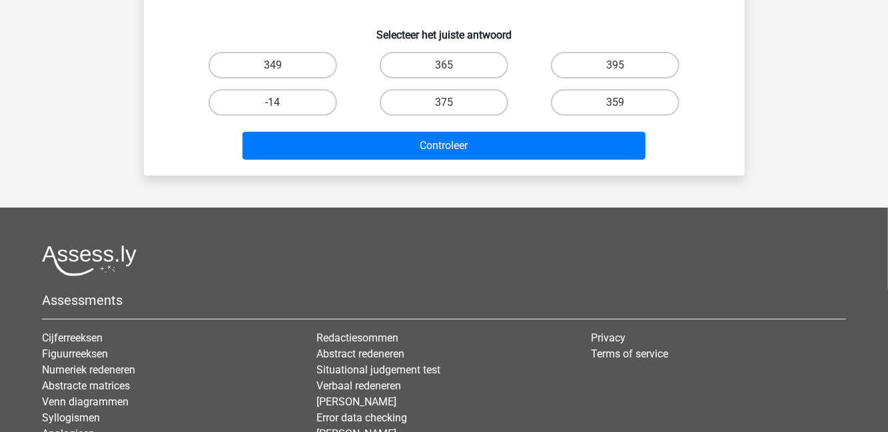
click at [582, 374] on div "Privacy Terms of service" at bounding box center [719, 399] width 275 height 139
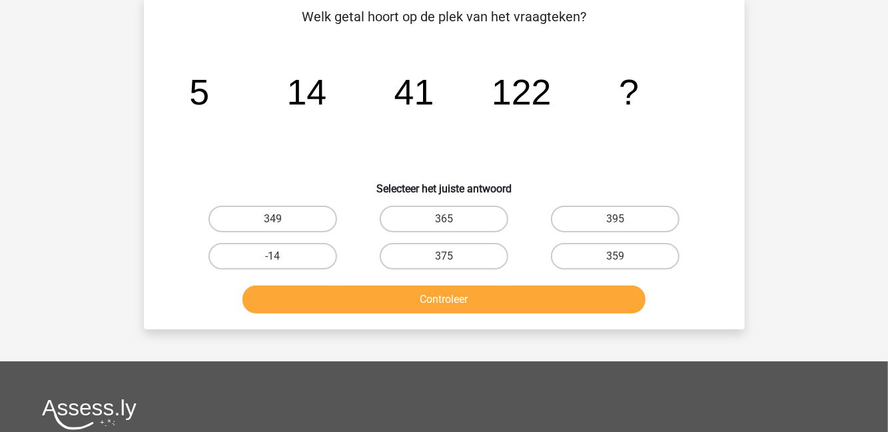
scroll to position [61, 0]
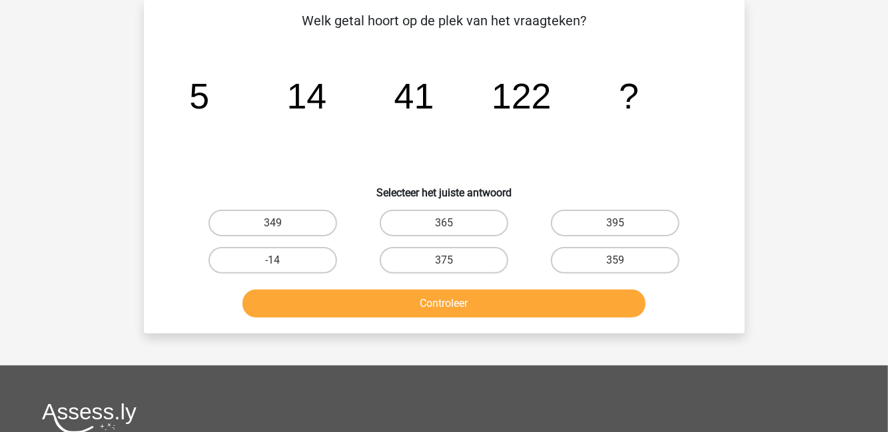
click at [625, 234] on label "395" at bounding box center [615, 223] width 129 height 27
click at [624, 232] on input "395" at bounding box center [620, 227] width 9 height 9
radio input "true"
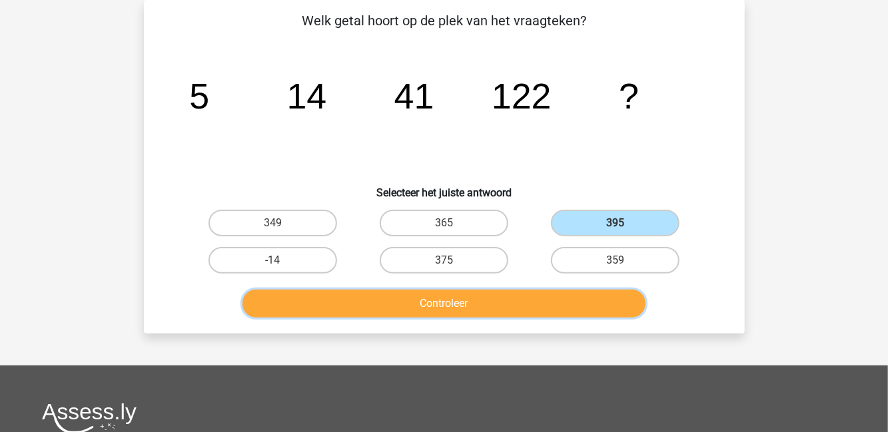
click at [590, 314] on button "Controleer" at bounding box center [444, 304] width 403 height 28
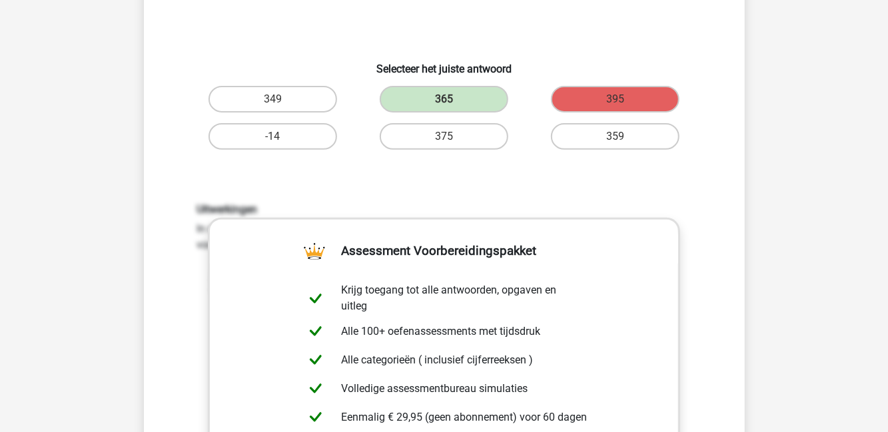
scroll to position [0, 0]
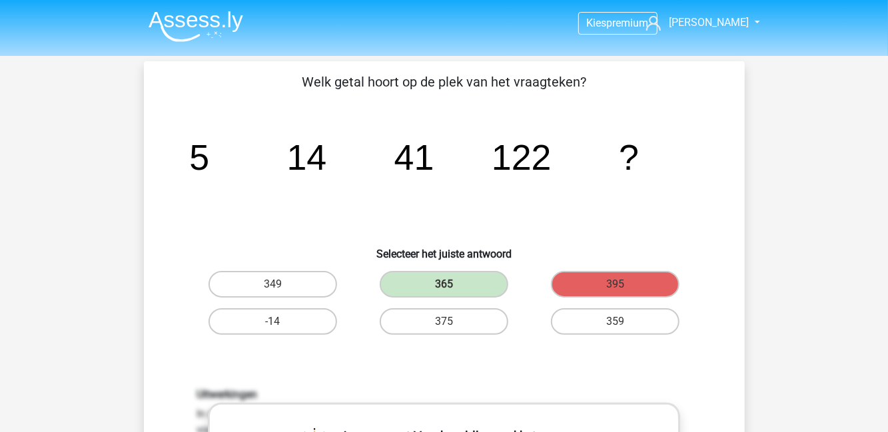
click at [200, 40] on img at bounding box center [196, 26] width 95 height 31
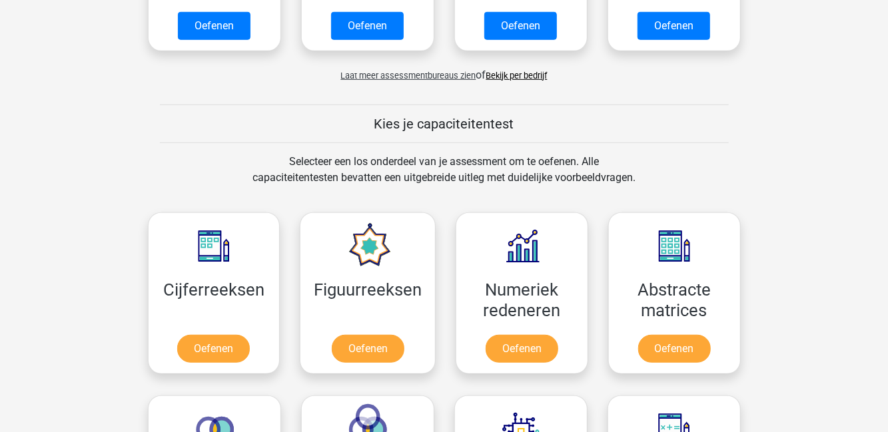
scroll to position [417, 0]
